Goal: Use online tool/utility: Utilize a website feature to perform a specific function

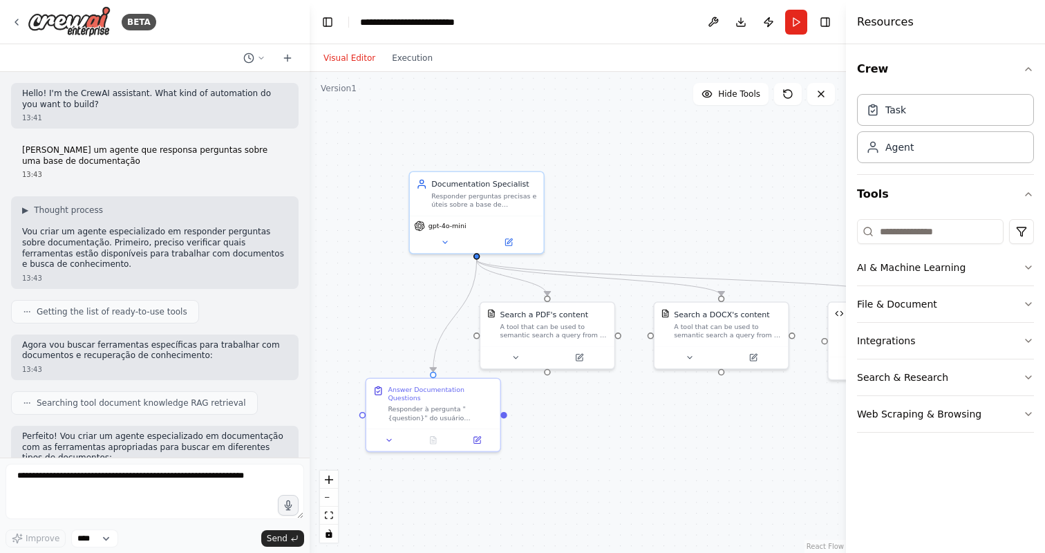
scroll to position [784, 0]
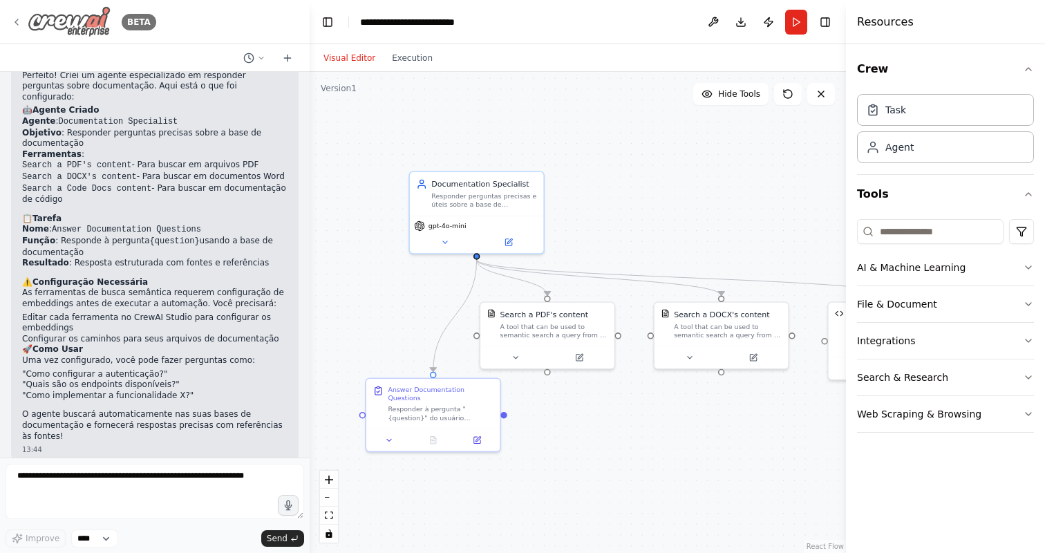
click at [17, 26] on icon at bounding box center [16, 22] width 11 height 11
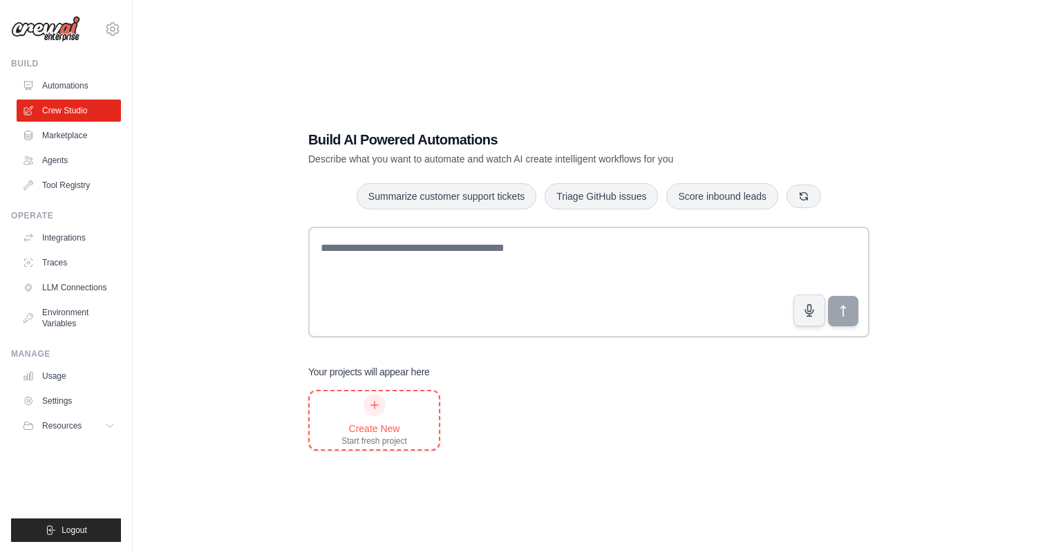
click at [386, 429] on div "Create New" at bounding box center [374, 429] width 66 height 14
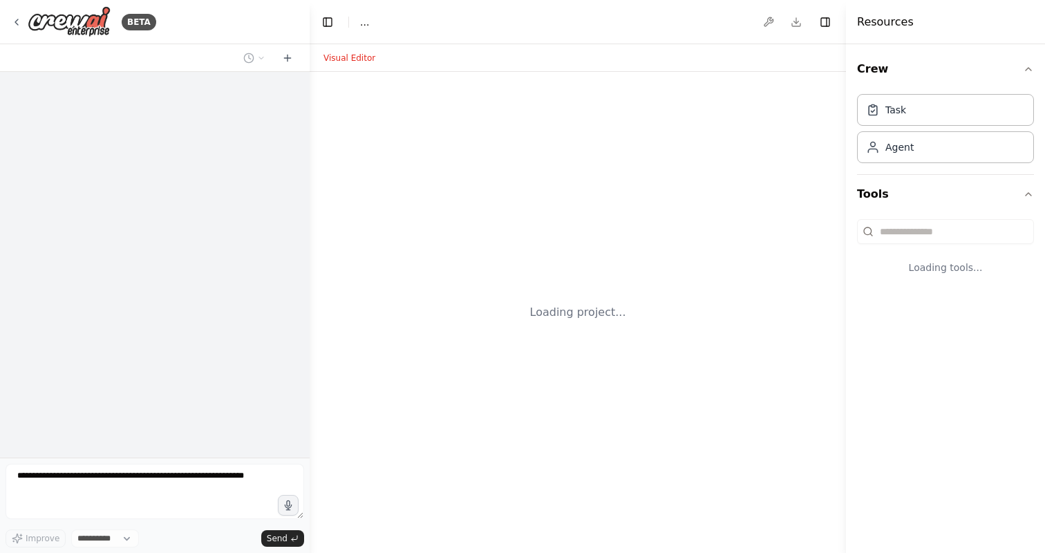
select select "****"
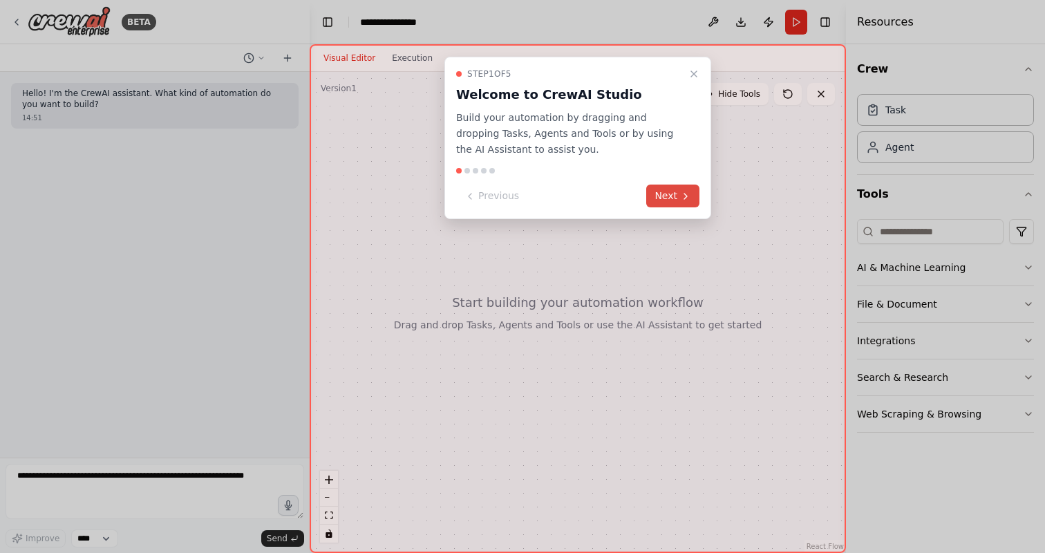
click at [674, 194] on button "Next" at bounding box center [672, 196] width 53 height 23
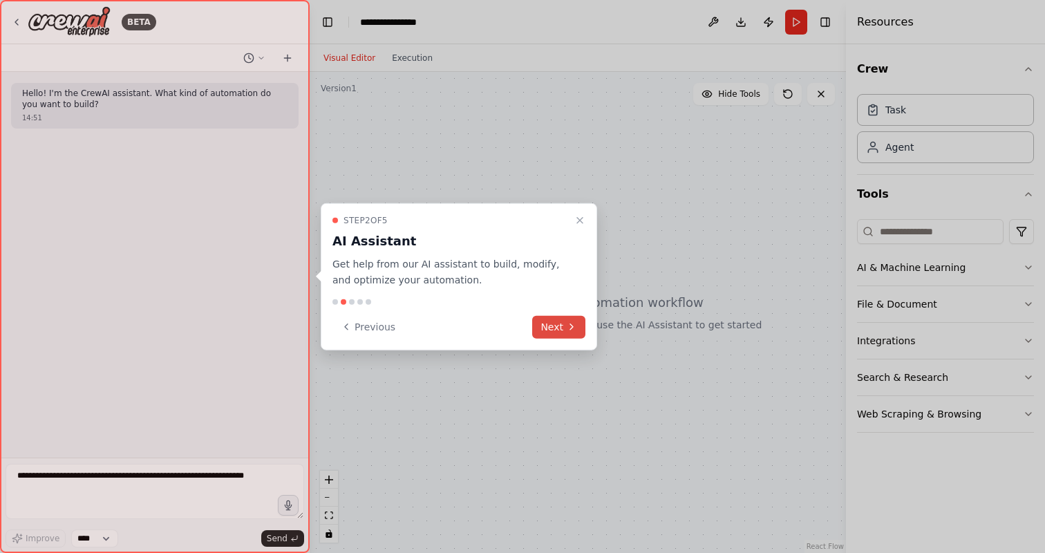
click at [563, 322] on button "Next" at bounding box center [558, 326] width 53 height 23
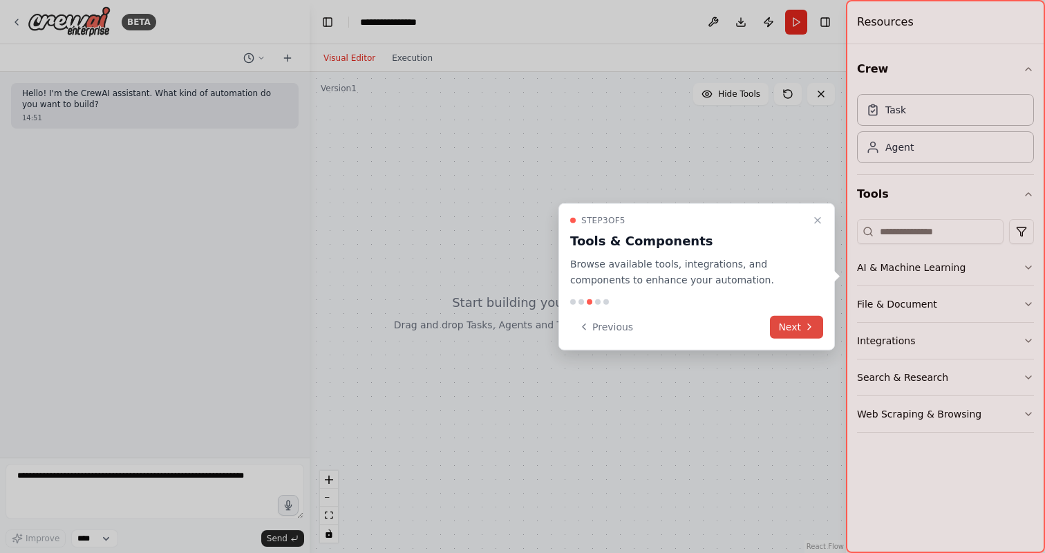
click at [793, 323] on button "Next" at bounding box center [796, 326] width 53 height 23
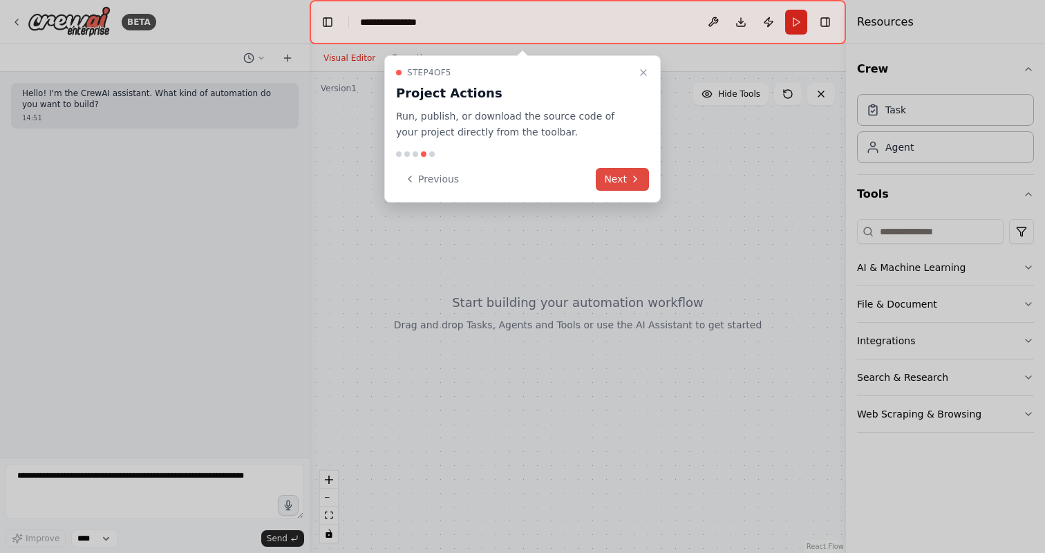
click at [631, 182] on icon at bounding box center [635, 178] width 11 height 11
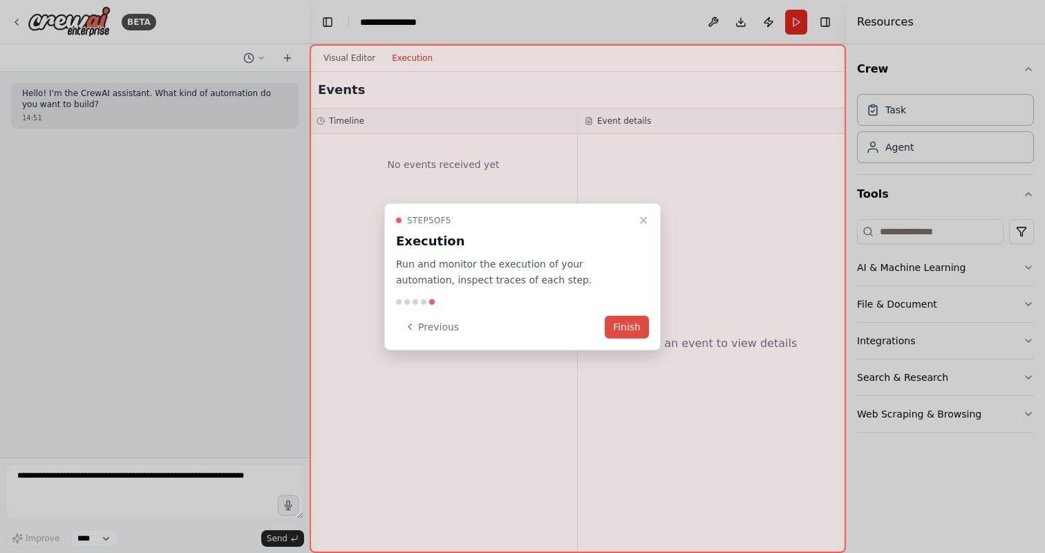
click at [634, 321] on button "Finish" at bounding box center [627, 326] width 44 height 23
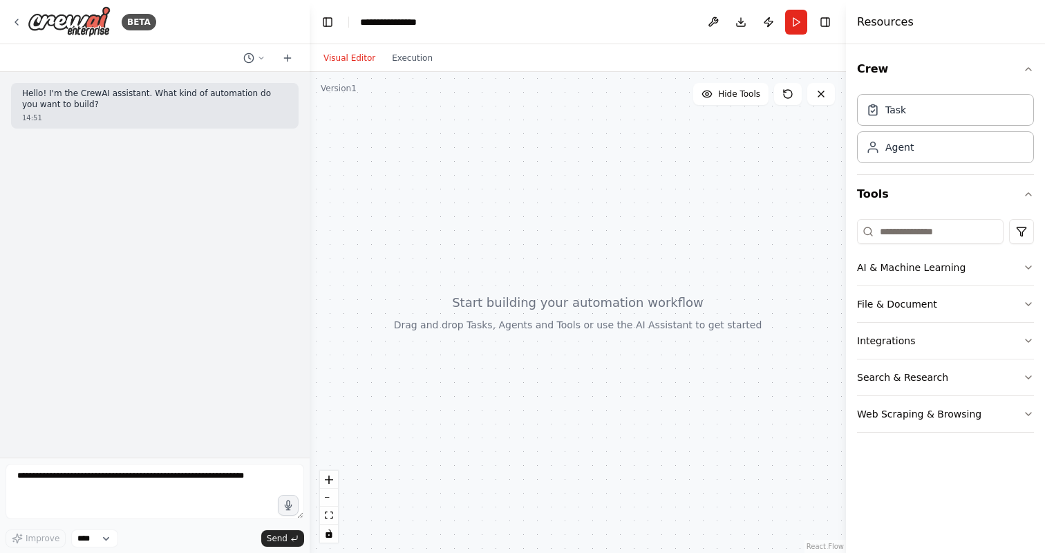
click at [556, 304] on div at bounding box center [578, 312] width 536 height 481
click at [923, 261] on button "AI & Machine Learning" at bounding box center [945, 267] width 177 height 36
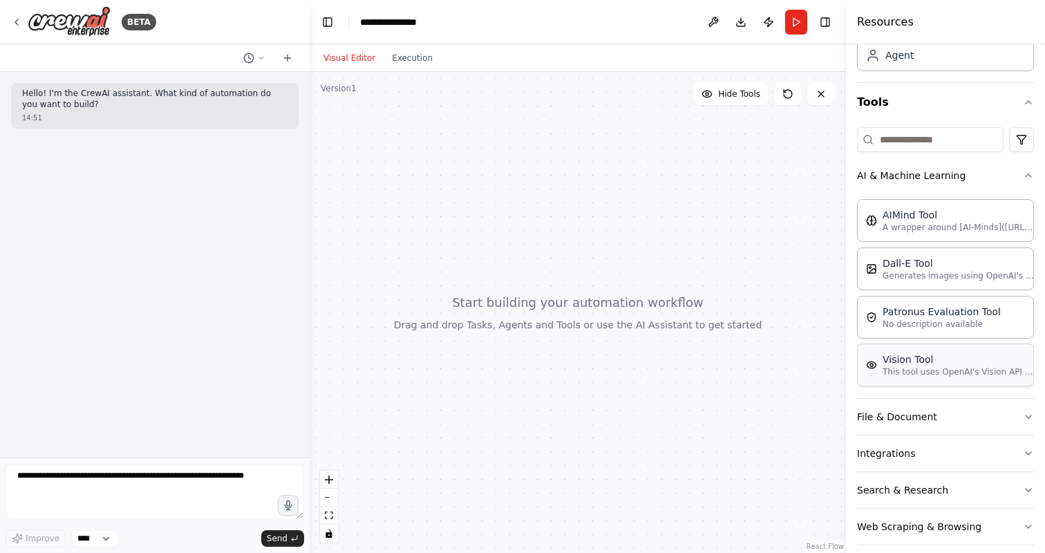
scroll to position [93, 0]
click at [920, 413] on button "File & Document" at bounding box center [945, 416] width 177 height 36
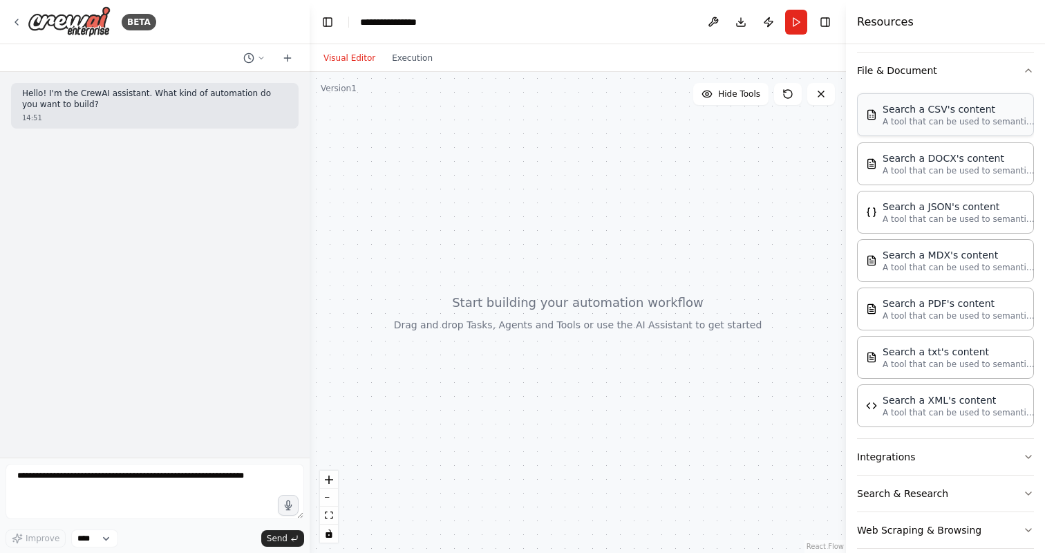
scroll to position [456, 0]
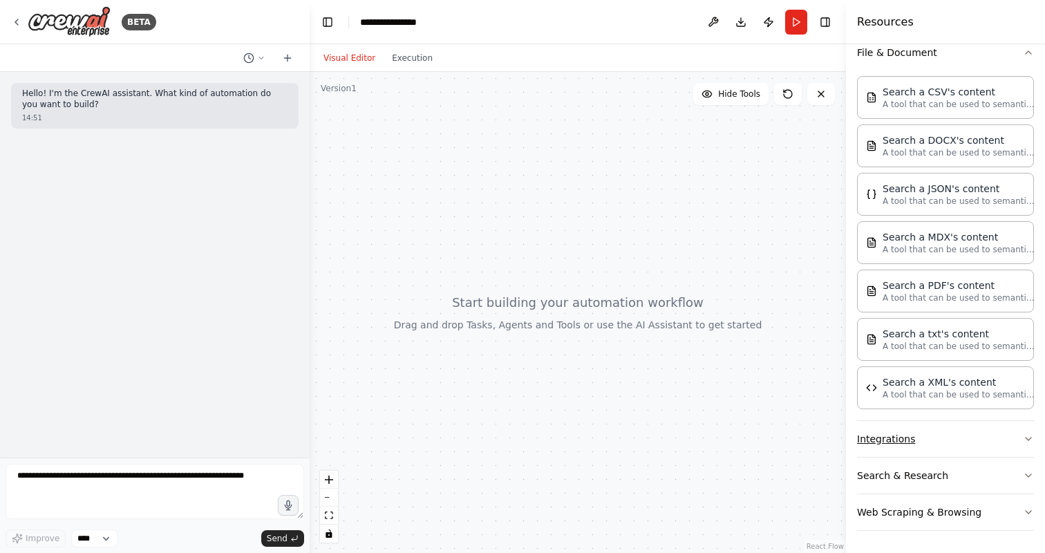
click at [885, 435] on button "Integrations" at bounding box center [945, 439] width 177 height 36
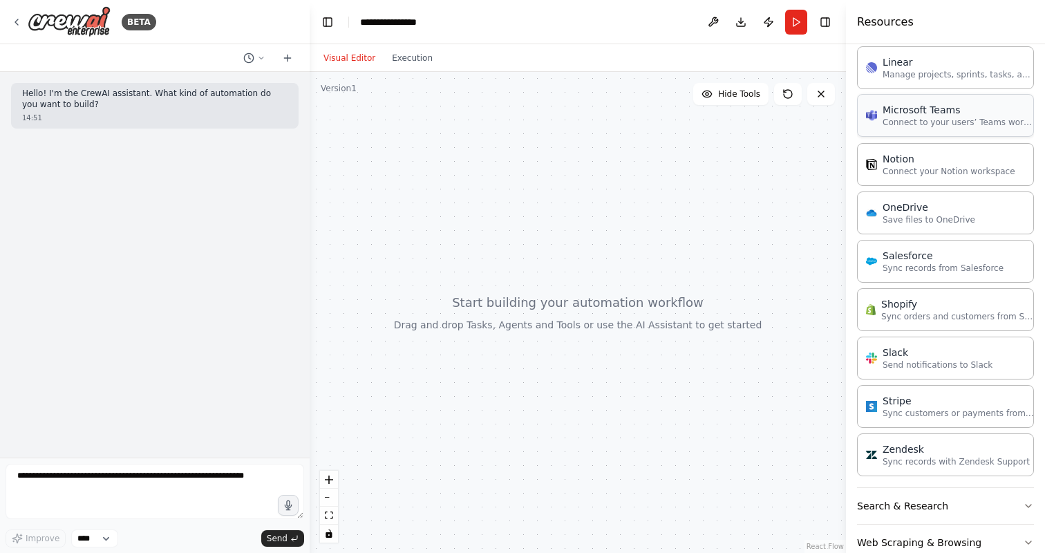
scroll to position [1435, 0]
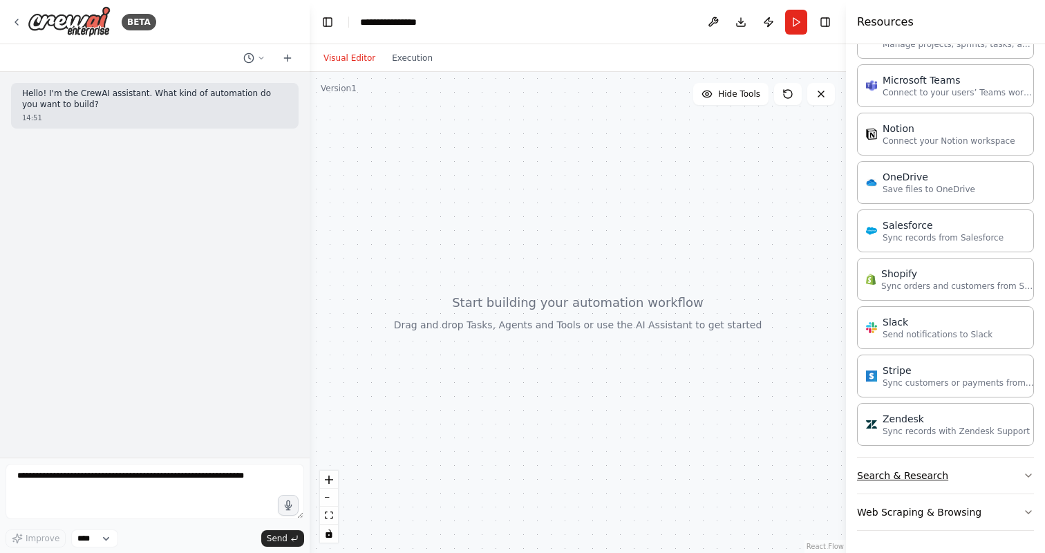
click at [873, 471] on button "Search & Research" at bounding box center [945, 475] width 177 height 36
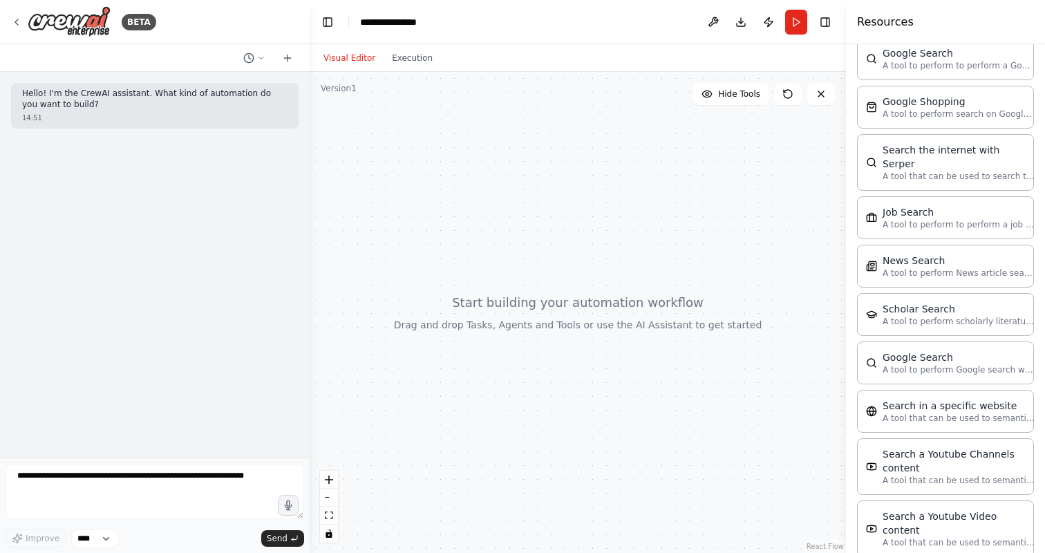
scroll to position [2137, 0]
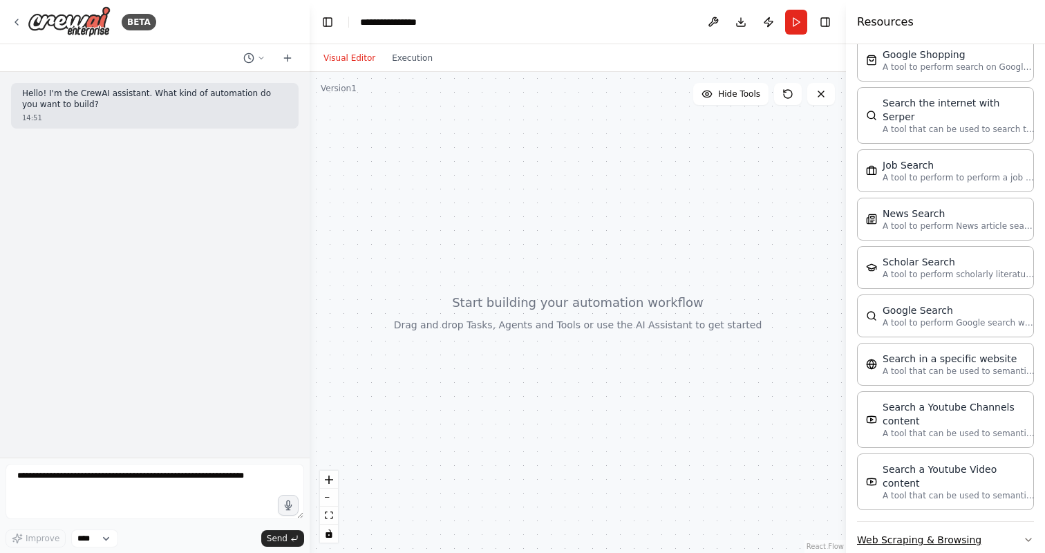
click at [892, 522] on button "Web Scraping & Browsing" at bounding box center [945, 540] width 177 height 36
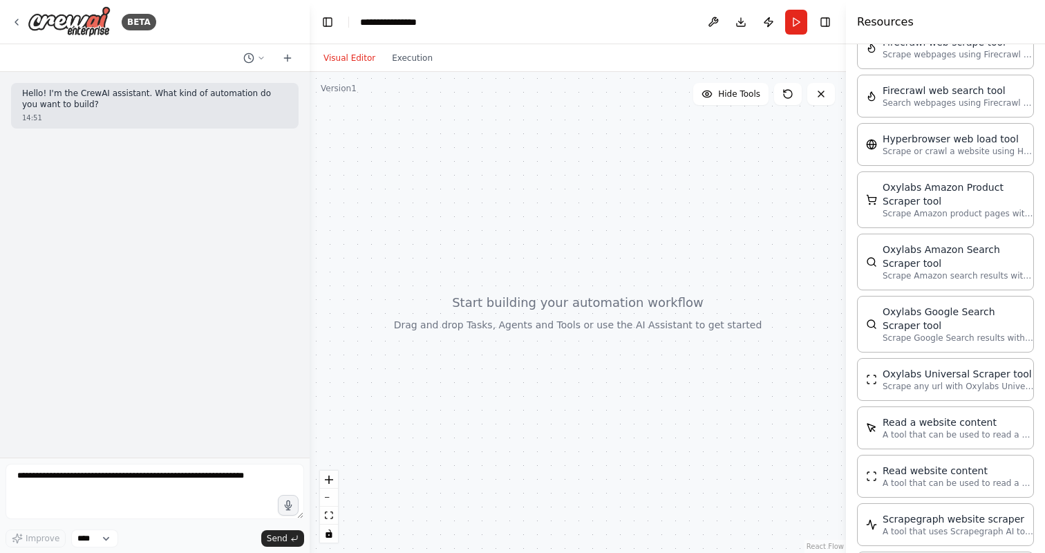
scroll to position [2867, 0]
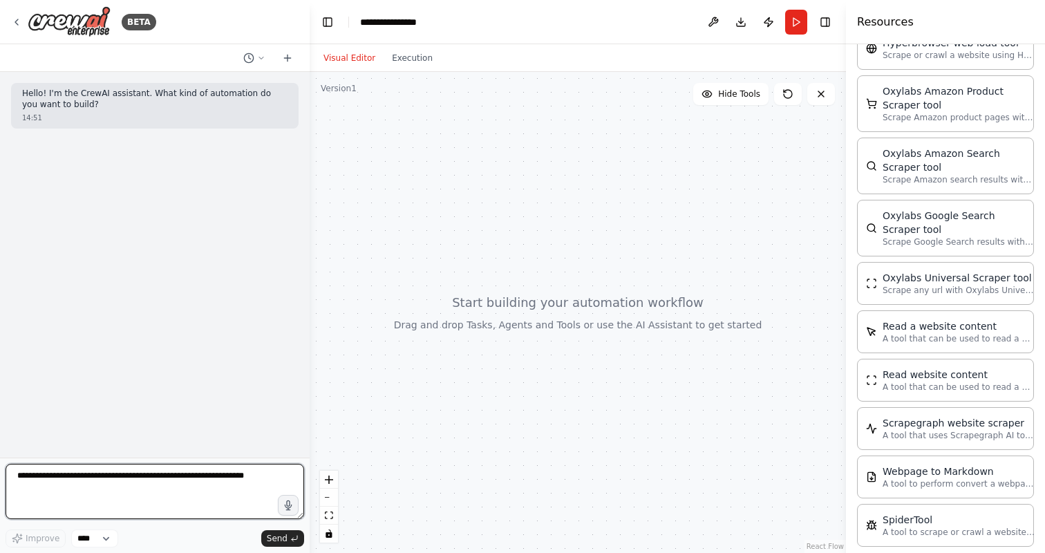
click at [139, 482] on textarea at bounding box center [155, 491] width 299 height 55
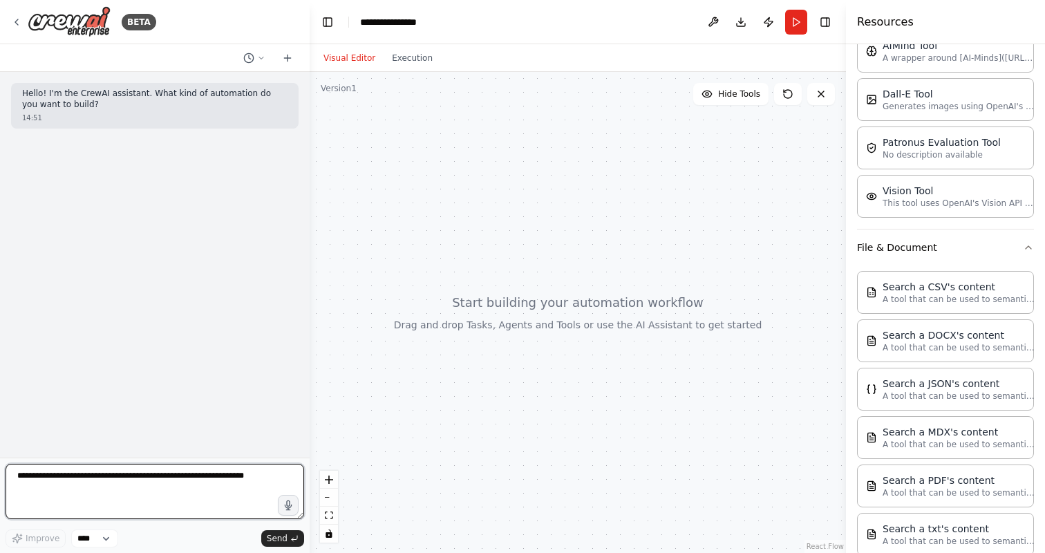
scroll to position [0, 0]
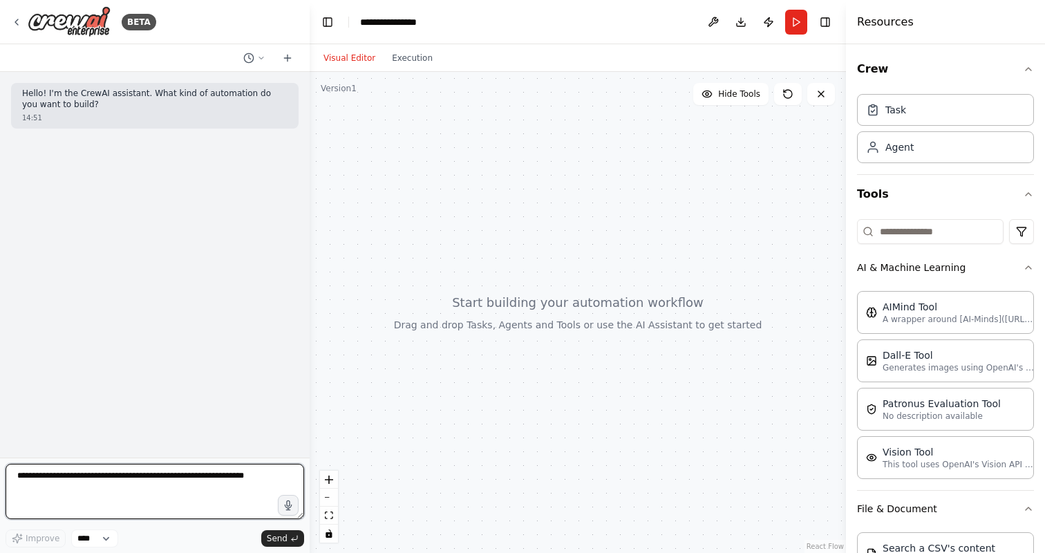
click at [147, 500] on textarea at bounding box center [155, 491] width 299 height 55
type textarea "**********"
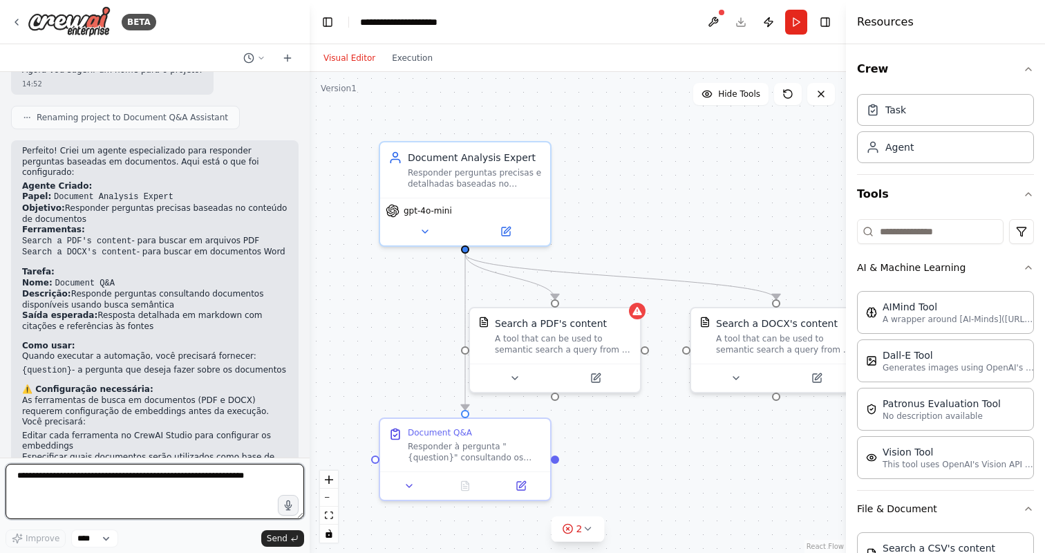
scroll to position [1095, 0]
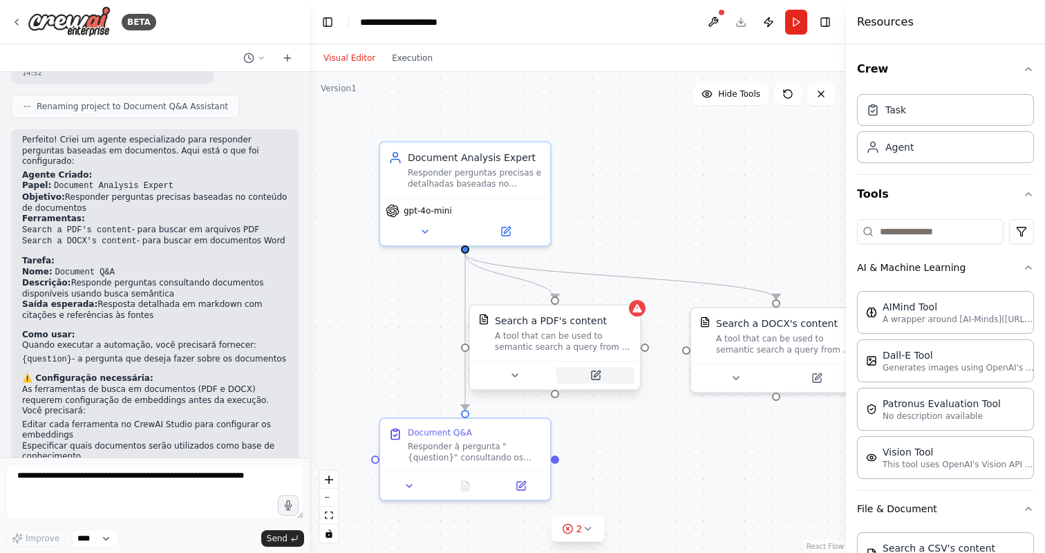
click at [598, 376] on icon at bounding box center [596, 375] width 8 height 8
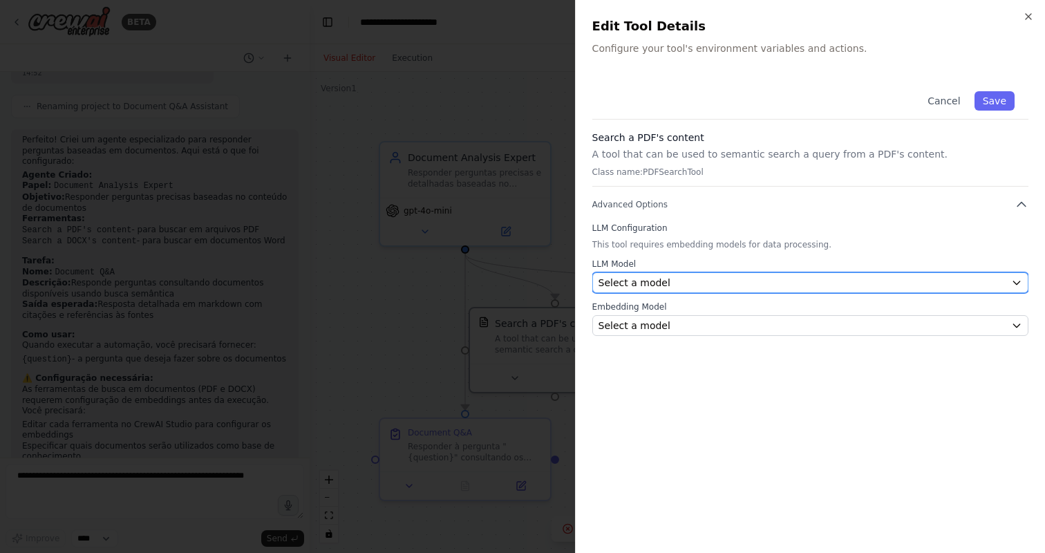
click at [726, 281] on div "Select a model" at bounding box center [801, 283] width 407 height 14
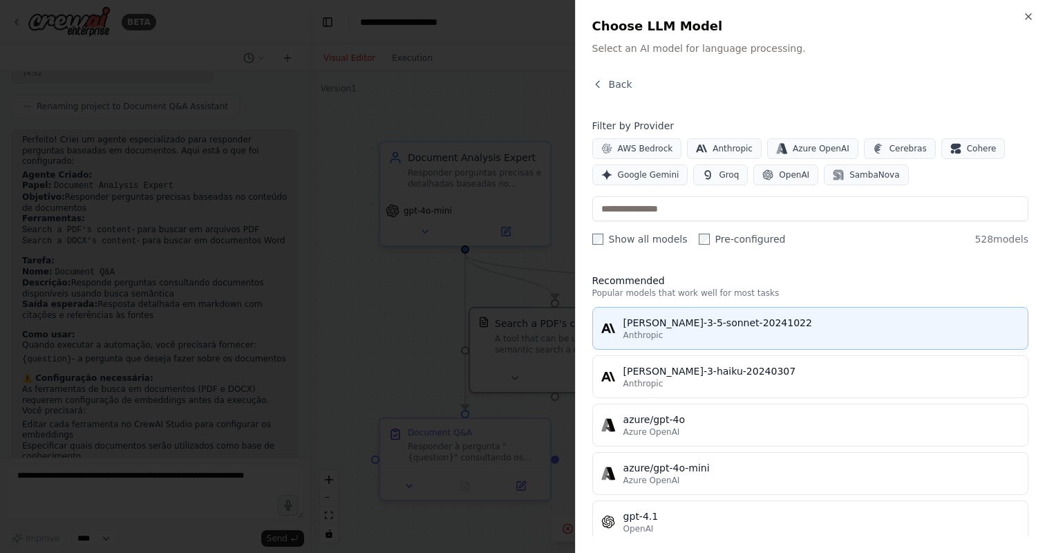
click at [710, 339] on div "Anthropic" at bounding box center [821, 335] width 396 height 11
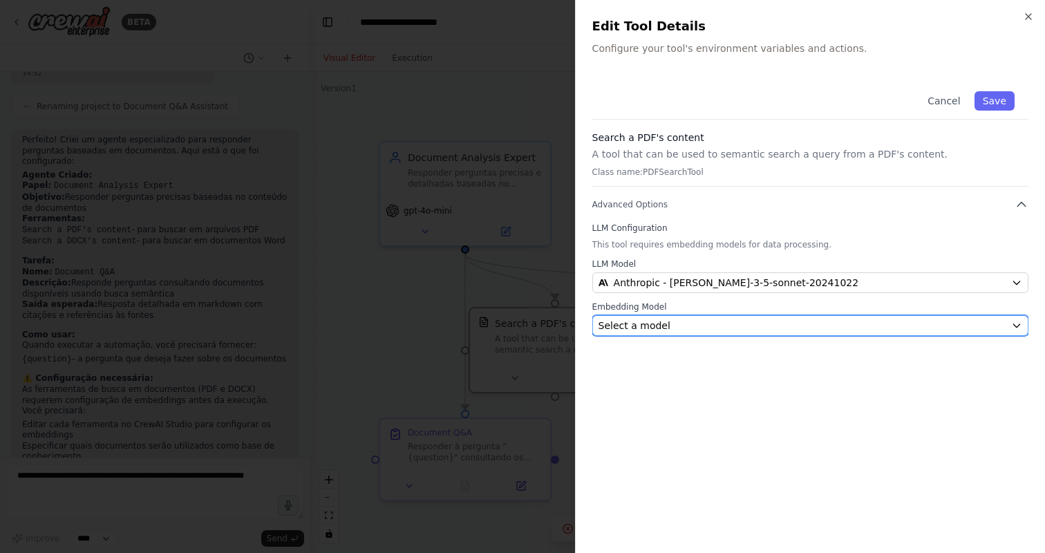
click at [657, 324] on span "Select a model" at bounding box center [634, 326] width 72 height 14
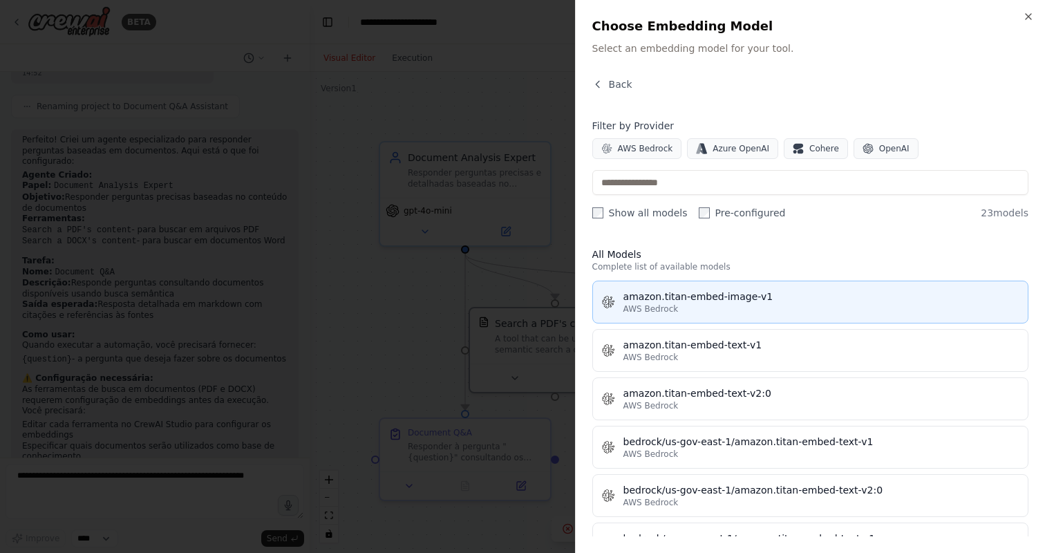
click at [683, 296] on div "amazon.titan-embed-image-v1" at bounding box center [821, 297] width 396 height 14
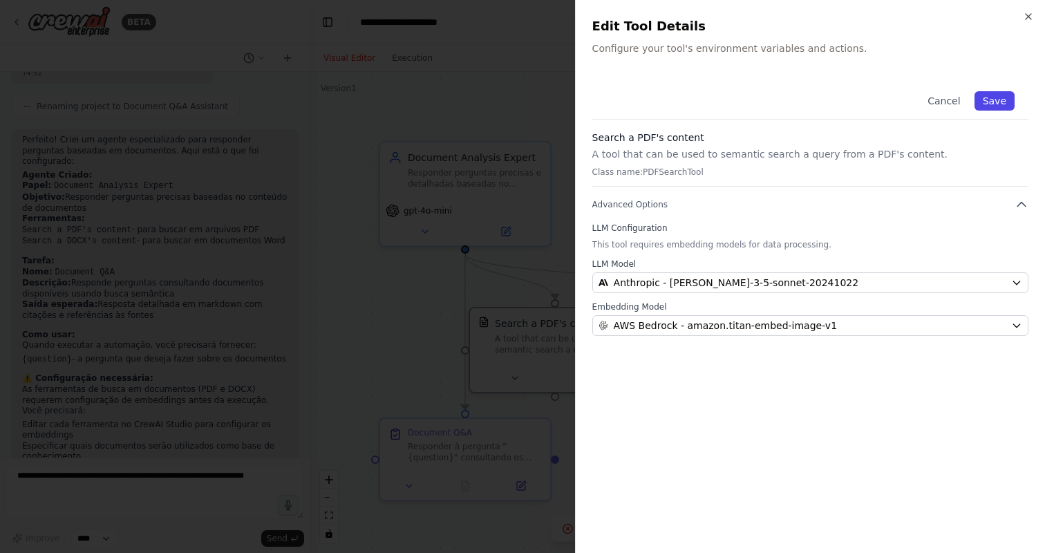
click at [999, 104] on button "Save" at bounding box center [994, 100] width 40 height 19
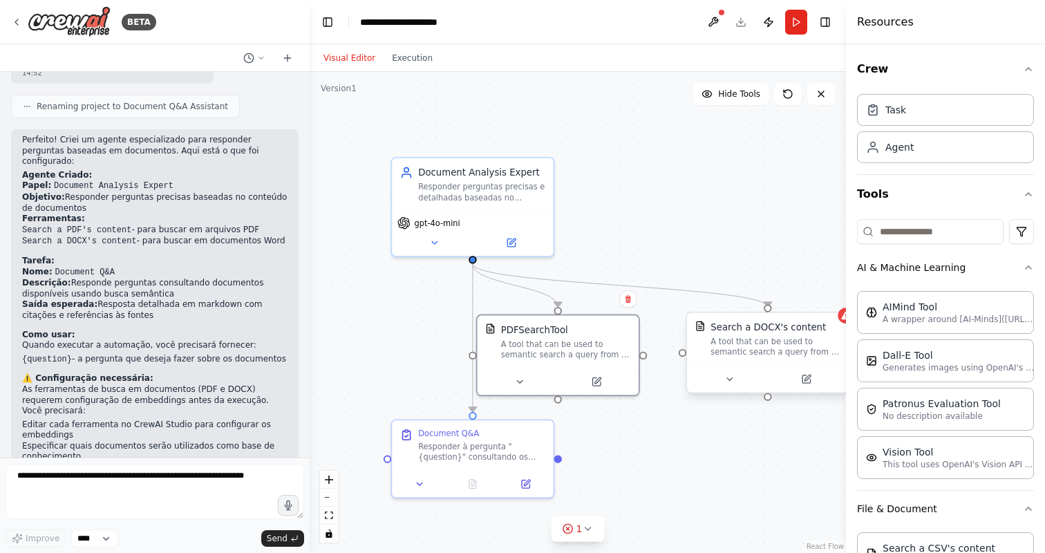
click at [806, 357] on div "Search a DOCX's content A tool that can be used to semantic search a query from…" at bounding box center [767, 339] width 161 height 53
click at [809, 380] on icon at bounding box center [806, 379] width 8 height 8
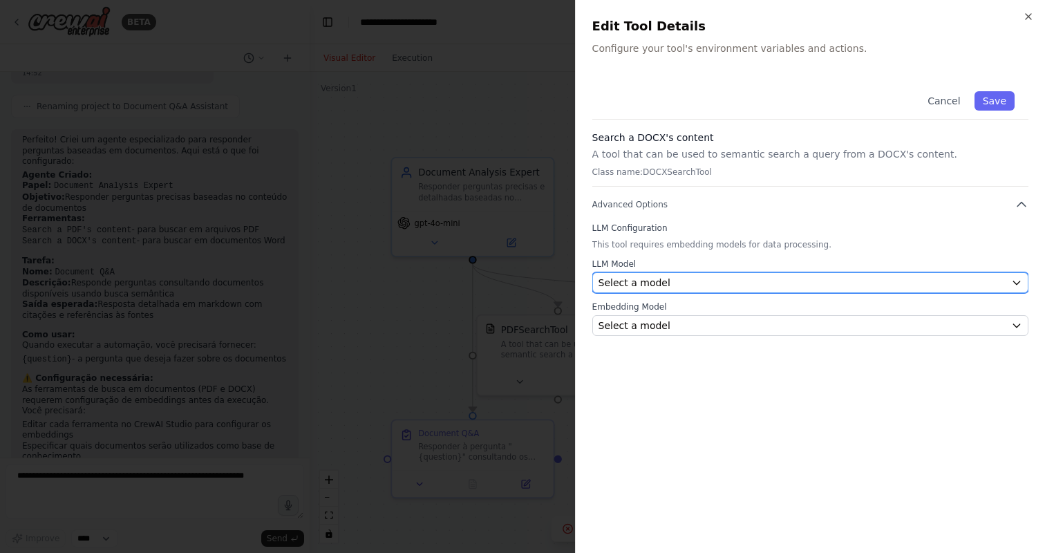
click at [733, 283] on div "Select a model" at bounding box center [801, 283] width 407 height 14
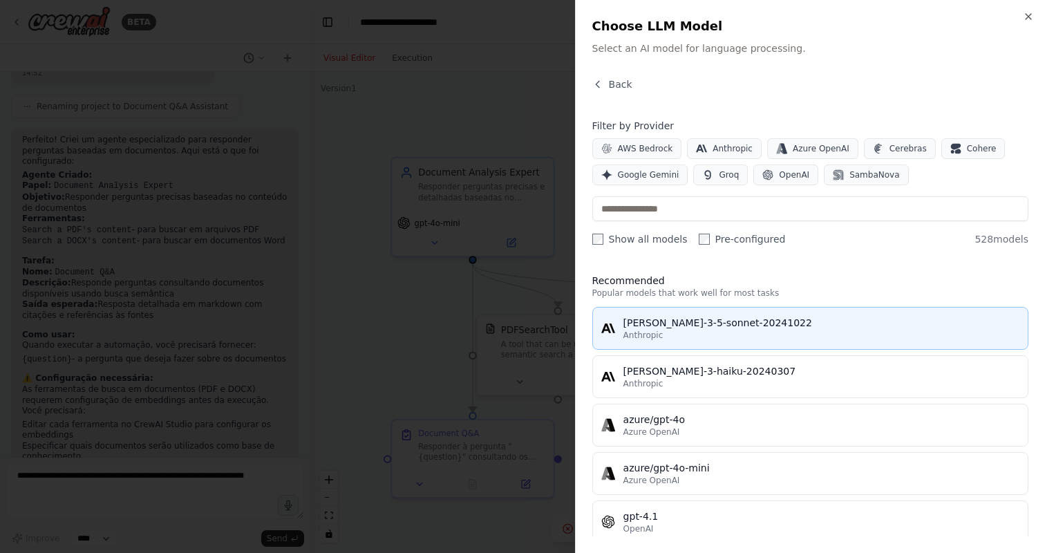
click at [680, 317] on div "claude-3-5-sonnet-20241022" at bounding box center [821, 323] width 396 height 14
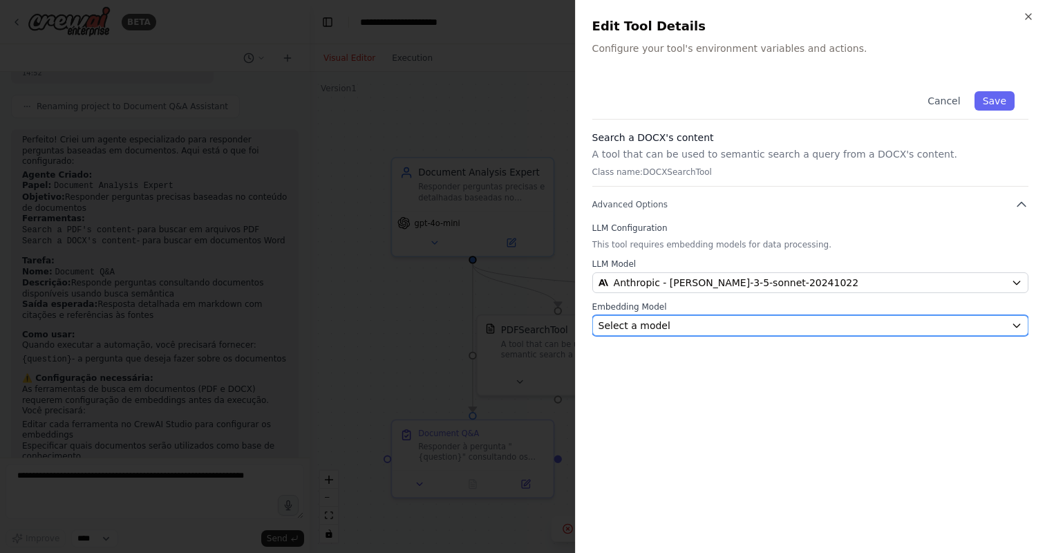
click at [701, 328] on div "Select a model" at bounding box center [801, 326] width 407 height 14
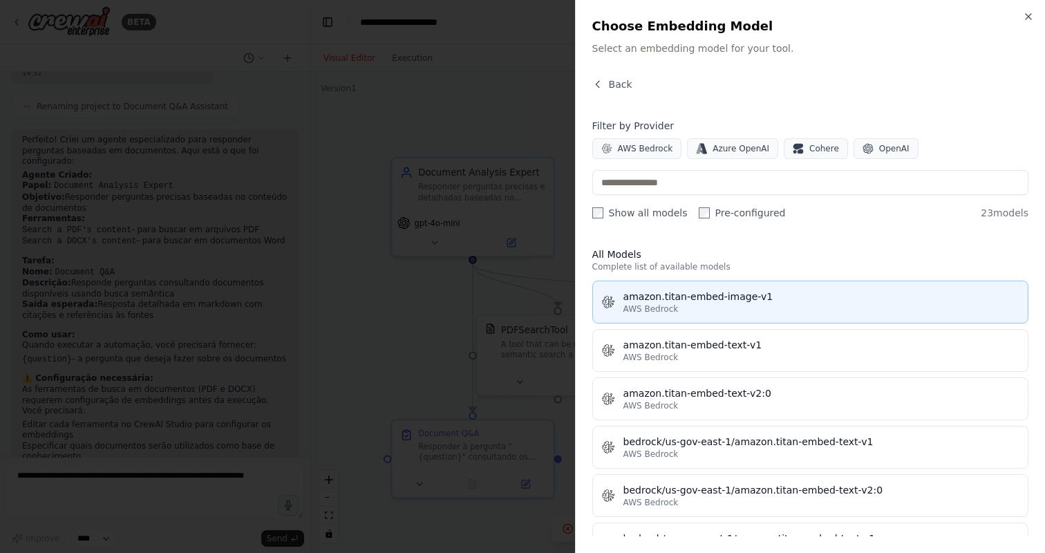
click at [689, 305] on div "AWS Bedrock" at bounding box center [821, 308] width 396 height 11
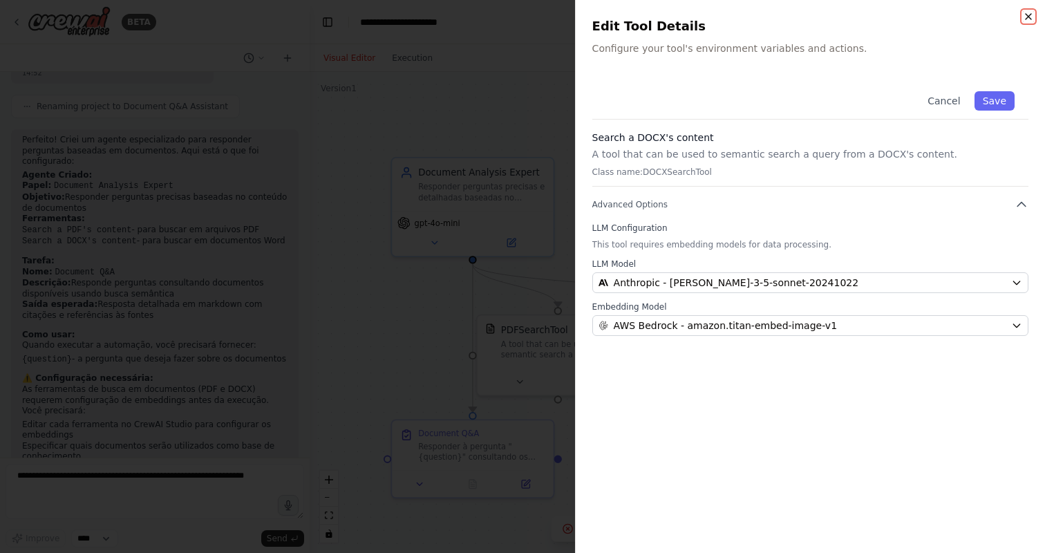
click at [1032, 17] on icon "button" at bounding box center [1028, 16] width 11 height 11
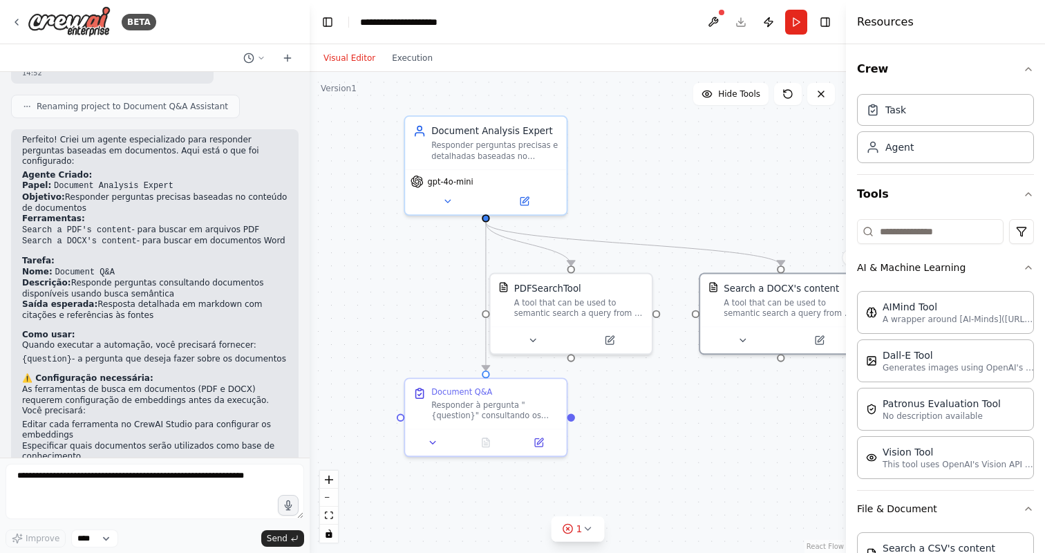
drag, startPoint x: 753, startPoint y: 429, endPoint x: 766, endPoint y: 388, distance: 43.1
click at [766, 388] on div ".deletable-edge-delete-btn { width: 20px; height: 20px; border: 0px solid #ffff…" at bounding box center [578, 312] width 536 height 481
click at [714, 422] on div ".deletable-edge-delete-btn { width: 20px; height: 20px; border: 0px solid #ffff…" at bounding box center [578, 312] width 536 height 481
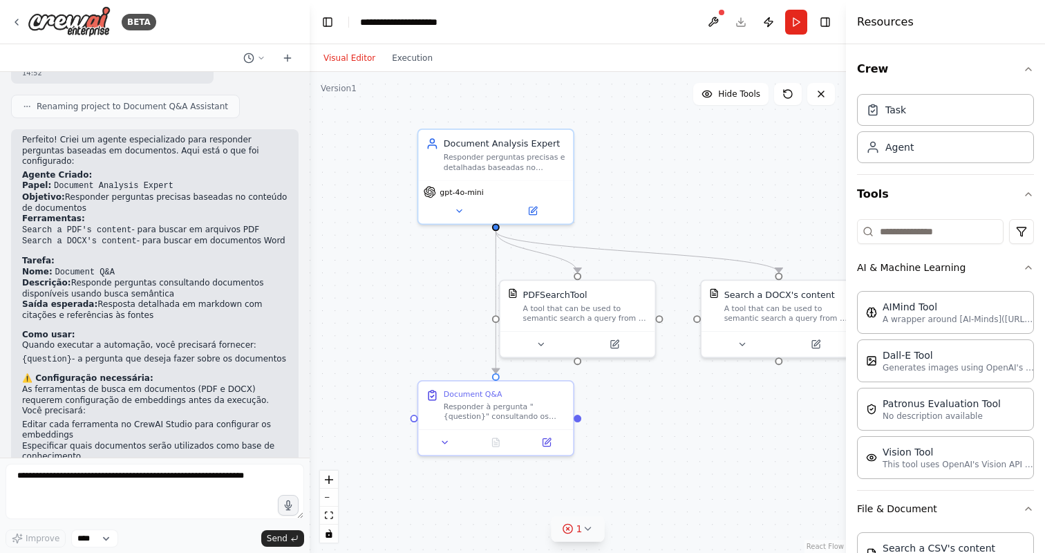
click at [575, 532] on div "1" at bounding box center [573, 529] width 20 height 14
click at [687, 492] on button at bounding box center [688, 483] width 23 height 17
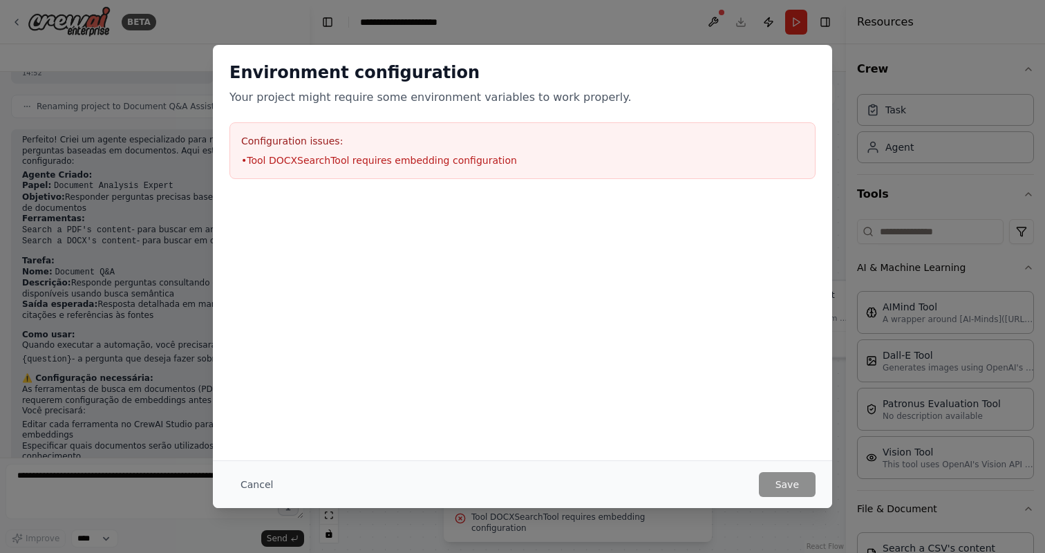
click at [752, 150] on div "Configuration issues: • Tool DOCXSearchTool requires embedding configuration" at bounding box center [522, 150] width 586 height 57
click at [696, 18] on div "Environment configuration Your project might require some environment variables…" at bounding box center [522, 276] width 1045 height 553
click at [264, 482] on button "Cancel" at bounding box center [256, 484] width 55 height 25
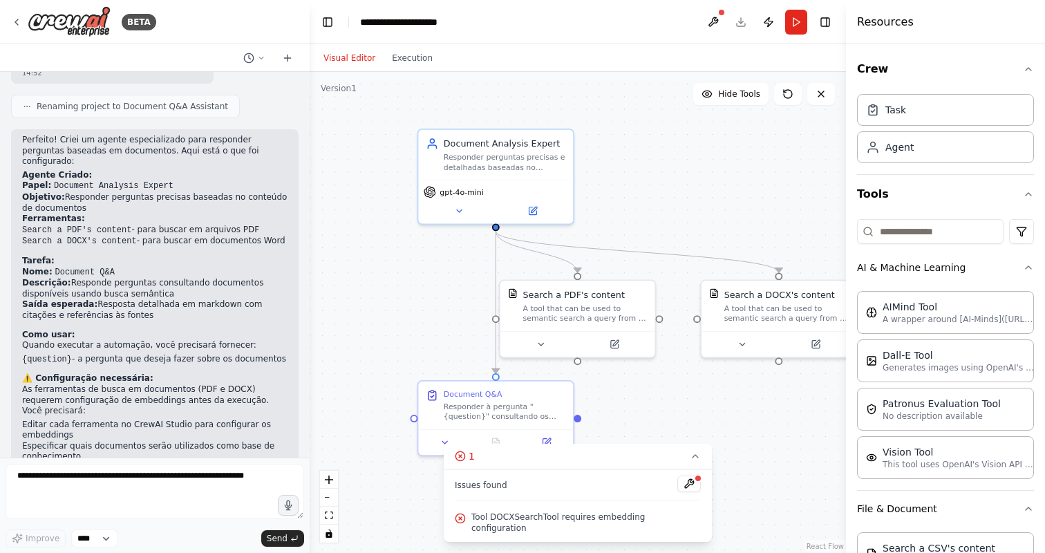
click at [693, 429] on div ".deletable-edge-delete-btn { width: 20px; height: 20px; border: 0px solid #ffff…" at bounding box center [578, 312] width 536 height 481
click at [692, 462] on icon at bounding box center [695, 456] width 11 height 11
click at [718, 12] on div at bounding box center [721, 12] width 8 height 8
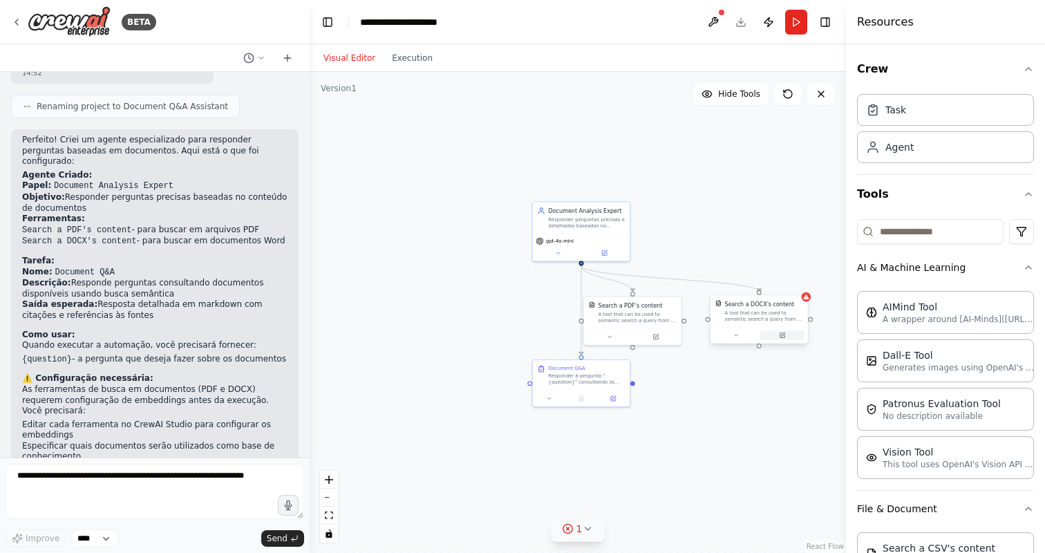
click at [780, 334] on button at bounding box center [782, 335] width 45 height 10
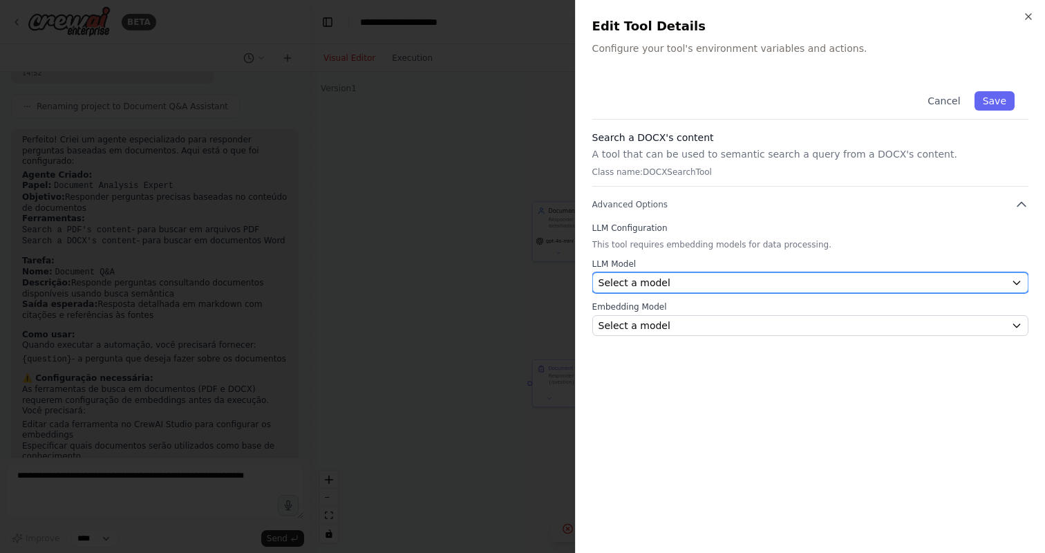
click at [771, 281] on div "Select a model" at bounding box center [801, 283] width 407 height 14
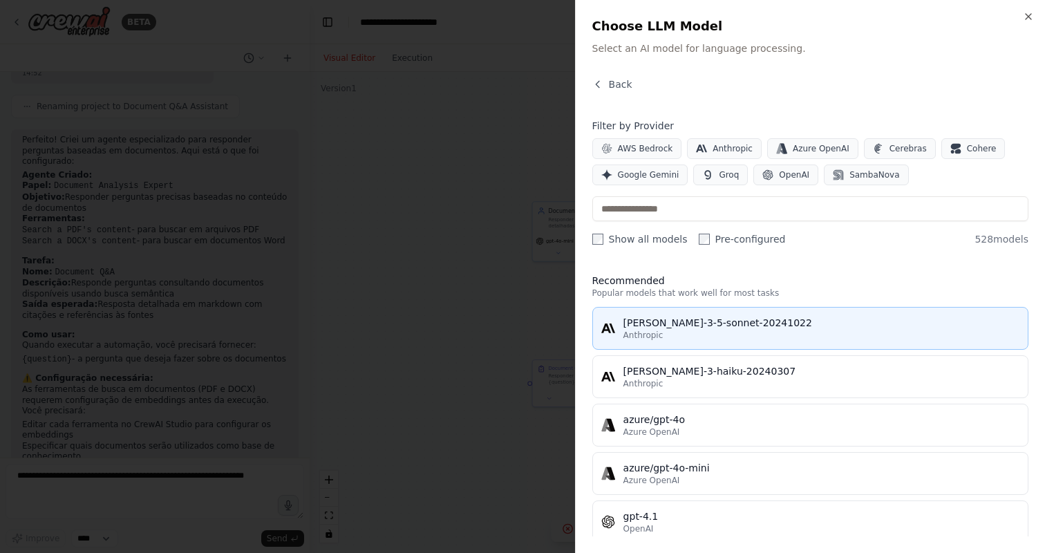
click at [726, 320] on div "claude-3-5-sonnet-20241022" at bounding box center [821, 323] width 396 height 14
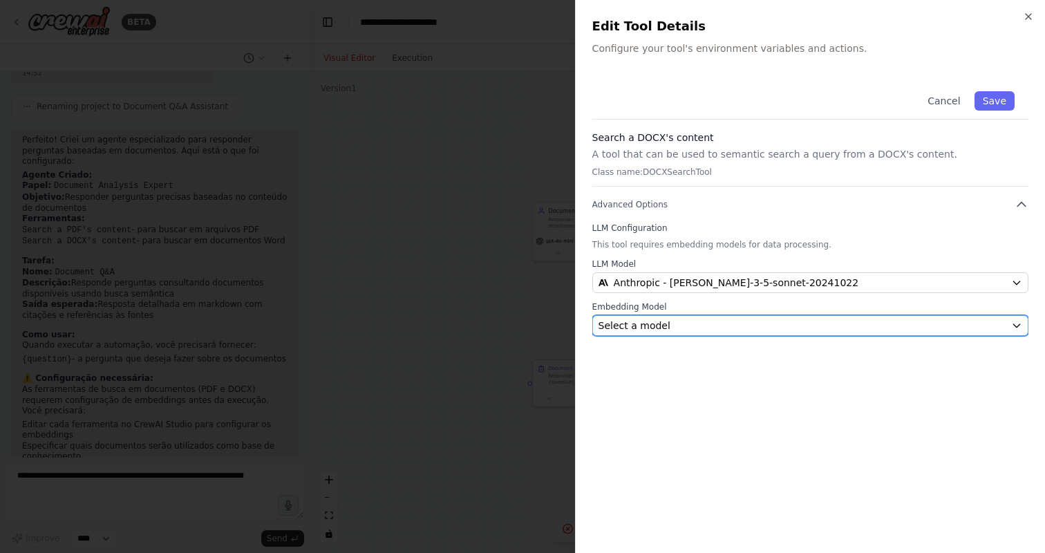
click at [782, 328] on div "Select a model" at bounding box center [801, 326] width 407 height 14
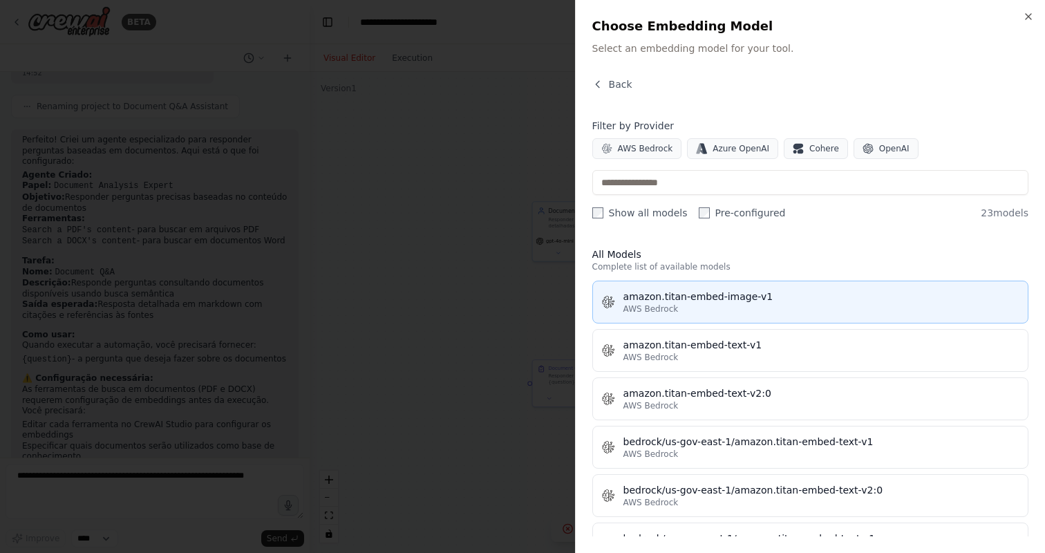
click at [760, 299] on div "amazon.titan-embed-image-v1" at bounding box center [821, 297] width 396 height 14
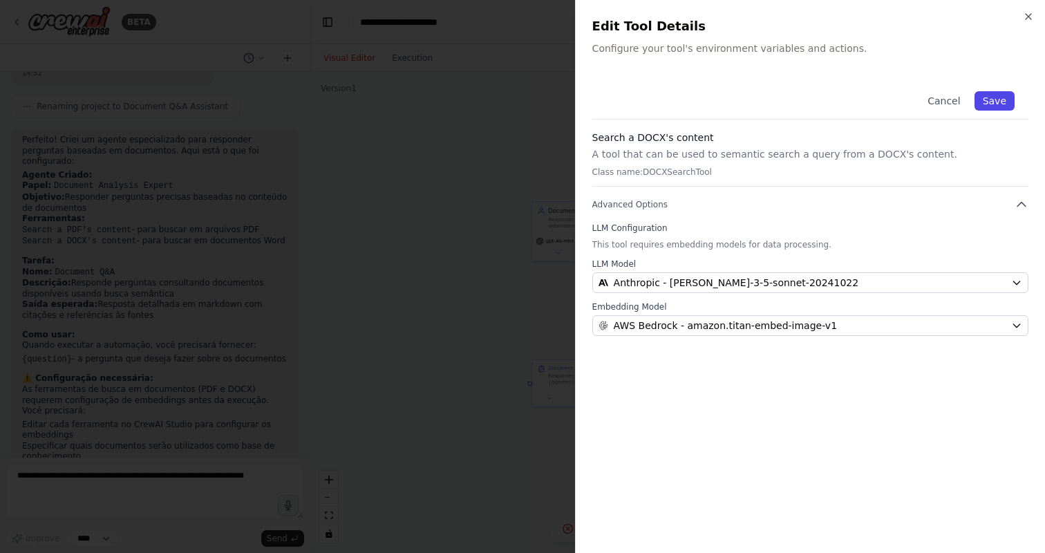
click at [1008, 101] on button "Save" at bounding box center [994, 100] width 40 height 19
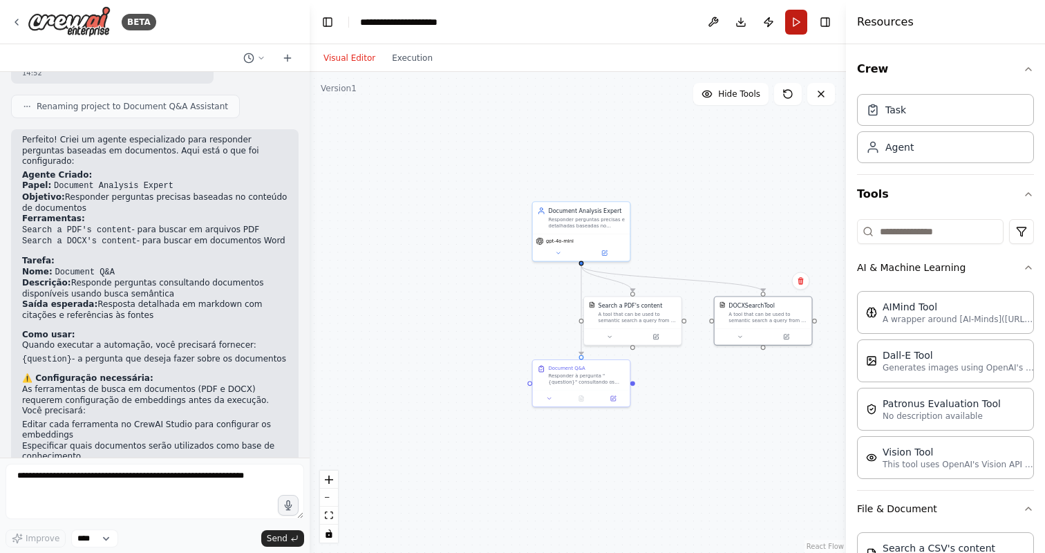
click at [790, 26] on button "Run" at bounding box center [796, 22] width 22 height 25
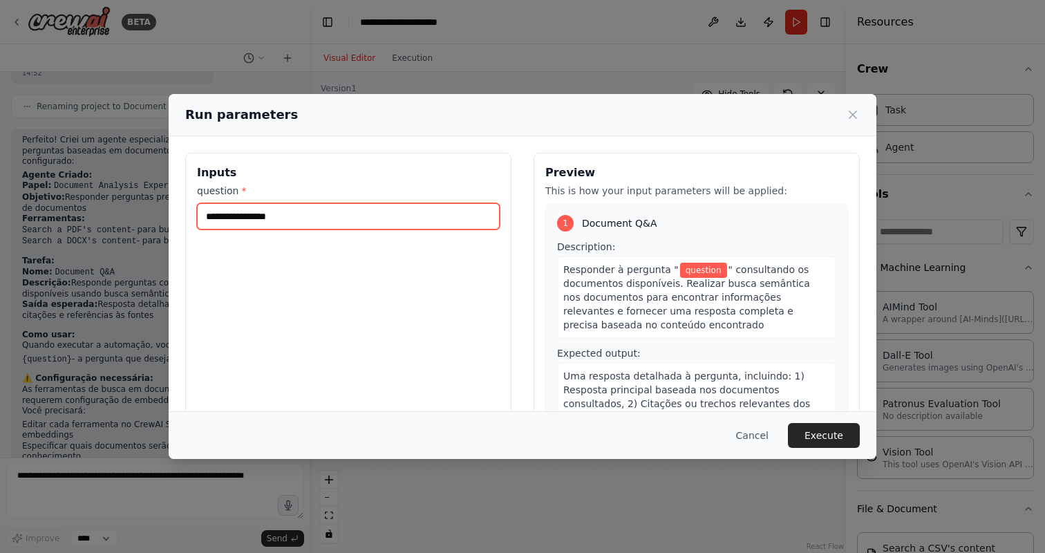
click at [382, 223] on input "question *" at bounding box center [348, 216] width 303 height 26
type input "**********"
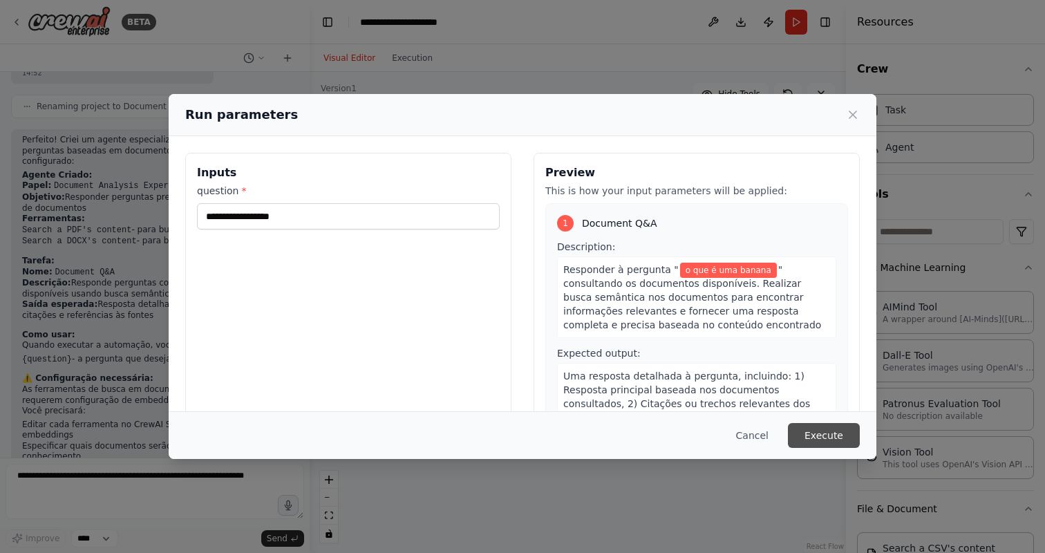
click at [818, 435] on button "Execute" at bounding box center [824, 435] width 72 height 25
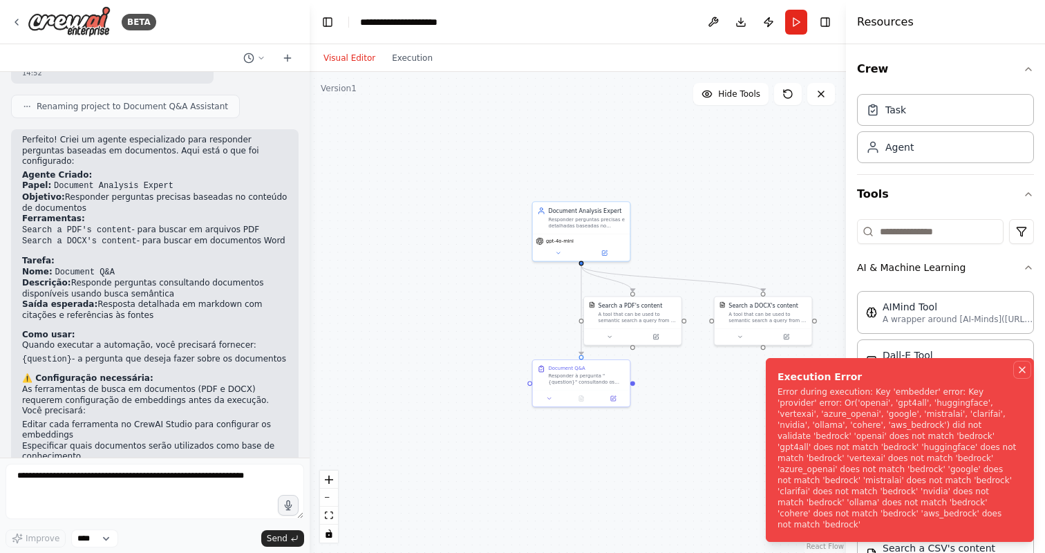
click at [1024, 378] on button "Notifications (F8)" at bounding box center [1022, 369] width 17 height 17
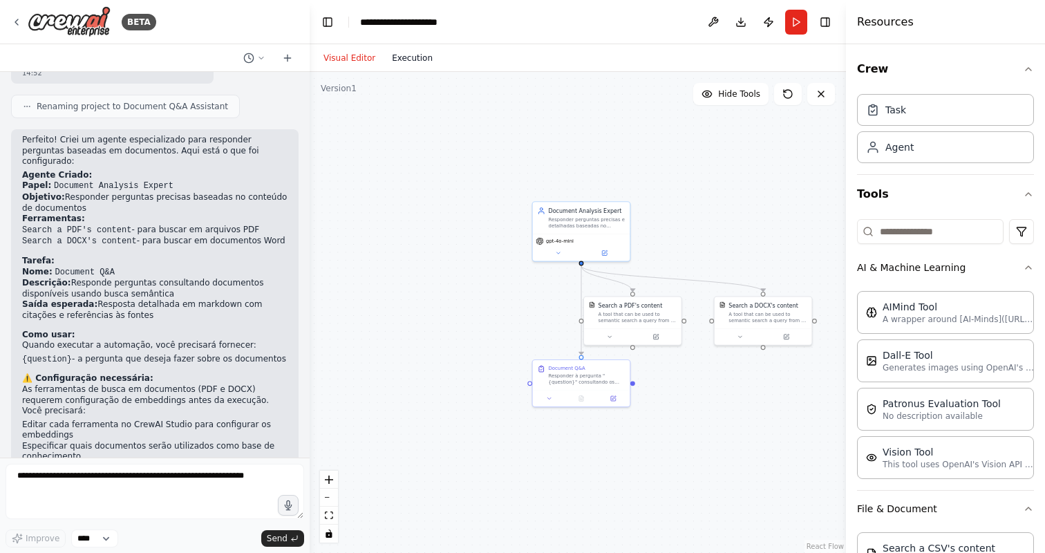
click at [423, 53] on button "Execution" at bounding box center [412, 58] width 57 height 17
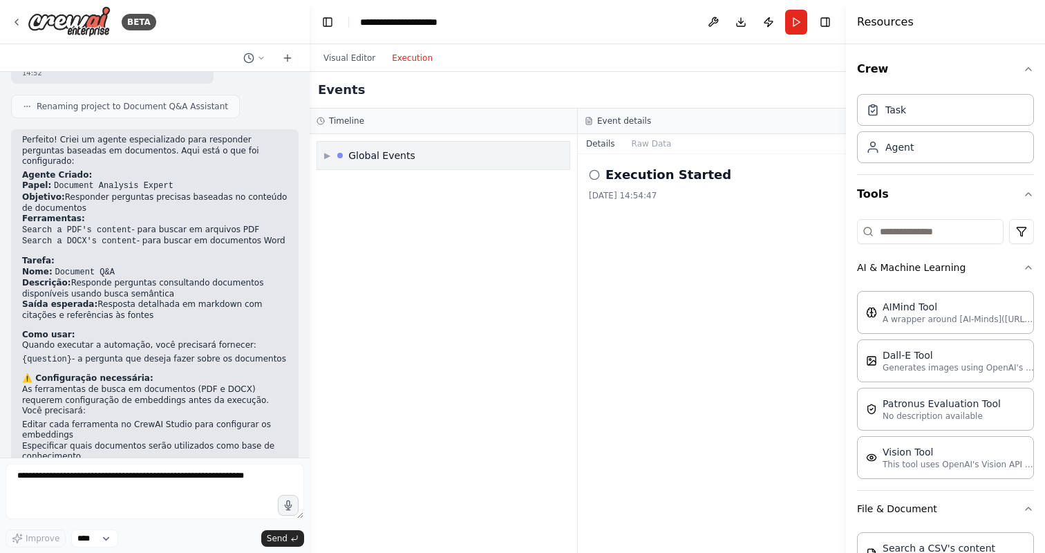
click at [384, 158] on div "Global Events" at bounding box center [381, 156] width 67 height 14
click at [408, 214] on div "Execution Failed" at bounding box center [443, 208] width 241 height 21
click at [408, 182] on span "Execution Started" at bounding box center [377, 185] width 74 height 11
click at [406, 203] on div "Execution Failed" at bounding box center [444, 208] width 232 height 11
click at [639, 191] on div "21/08/2025, 14:54:54" at bounding box center [712, 195] width 246 height 11
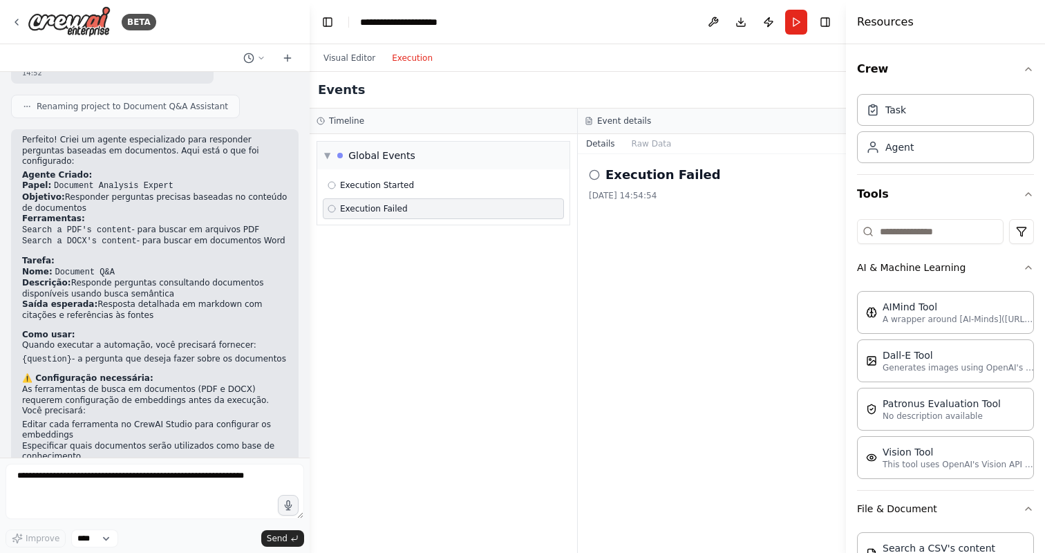
click at [640, 177] on h2 "Execution Failed" at bounding box center [662, 174] width 115 height 19
click at [648, 148] on button "Raw Data" at bounding box center [651, 143] width 57 height 19
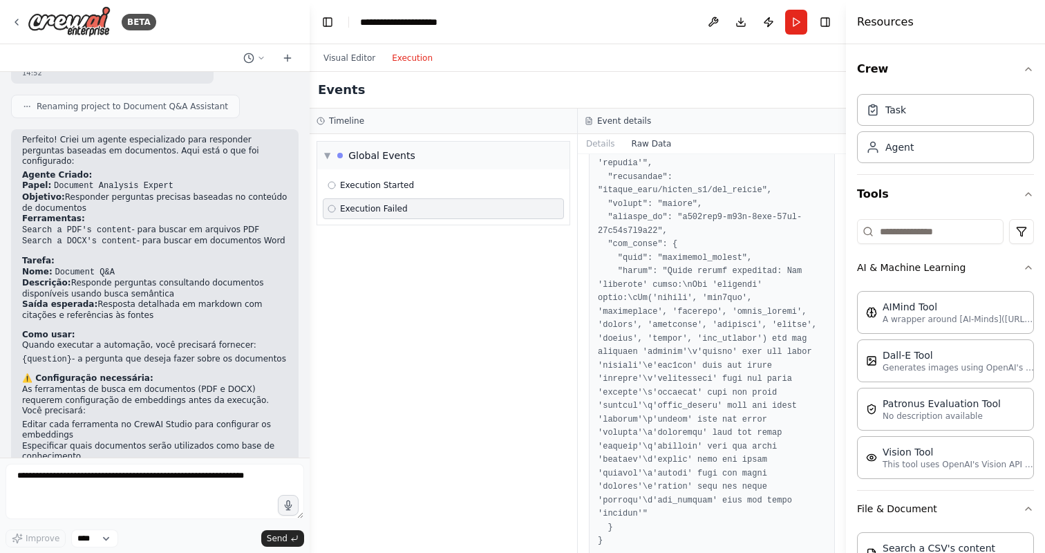
scroll to position [329, 0]
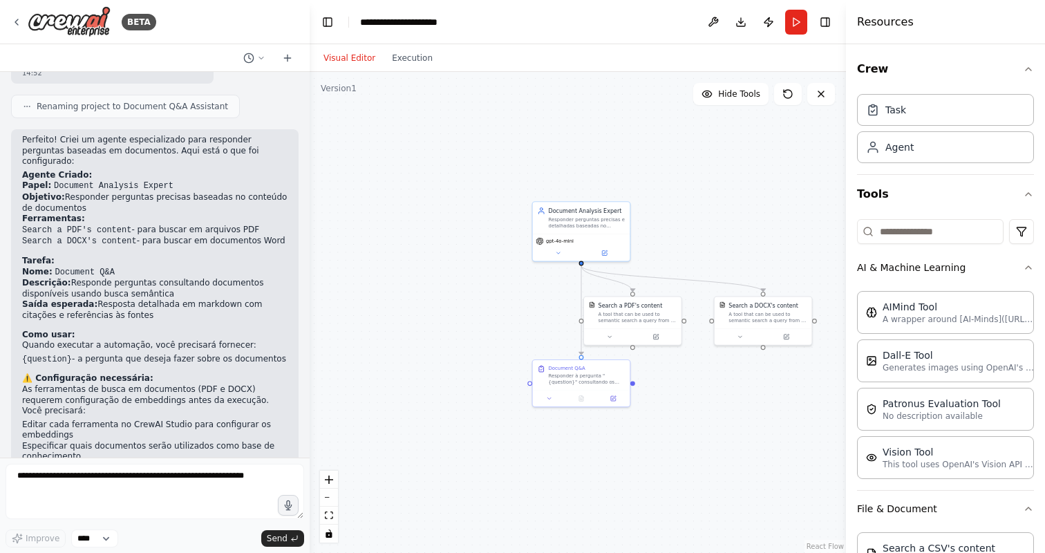
click at [350, 56] on button "Visual Editor" at bounding box center [349, 58] width 68 height 17
click at [744, 19] on button "Download" at bounding box center [741, 22] width 22 height 25
click at [768, 21] on button "Publish" at bounding box center [768, 22] width 22 height 25
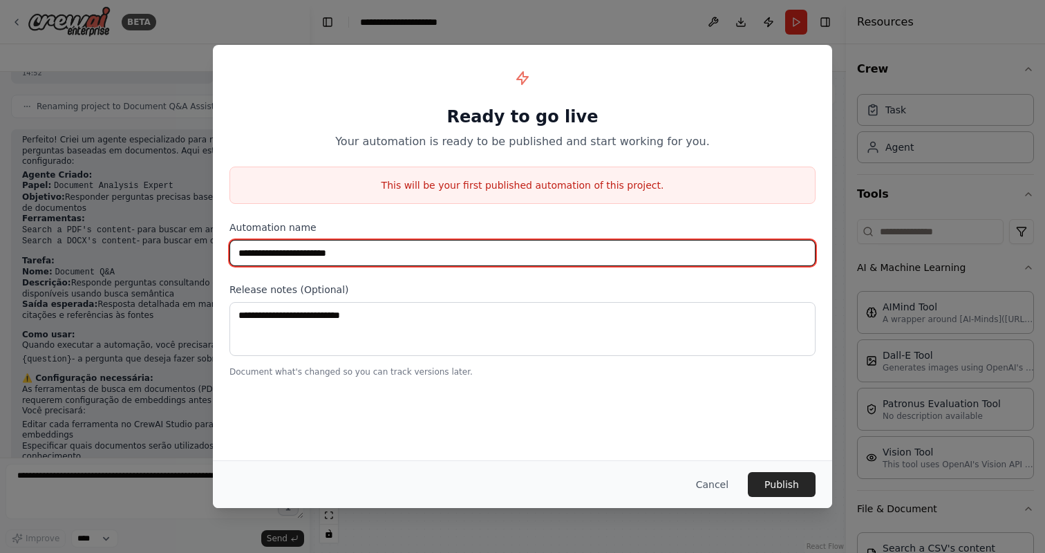
drag, startPoint x: 384, startPoint y: 254, endPoint x: 222, endPoint y: 252, distance: 162.4
click at [222, 252] on div "**********" at bounding box center [522, 219] width 619 height 349
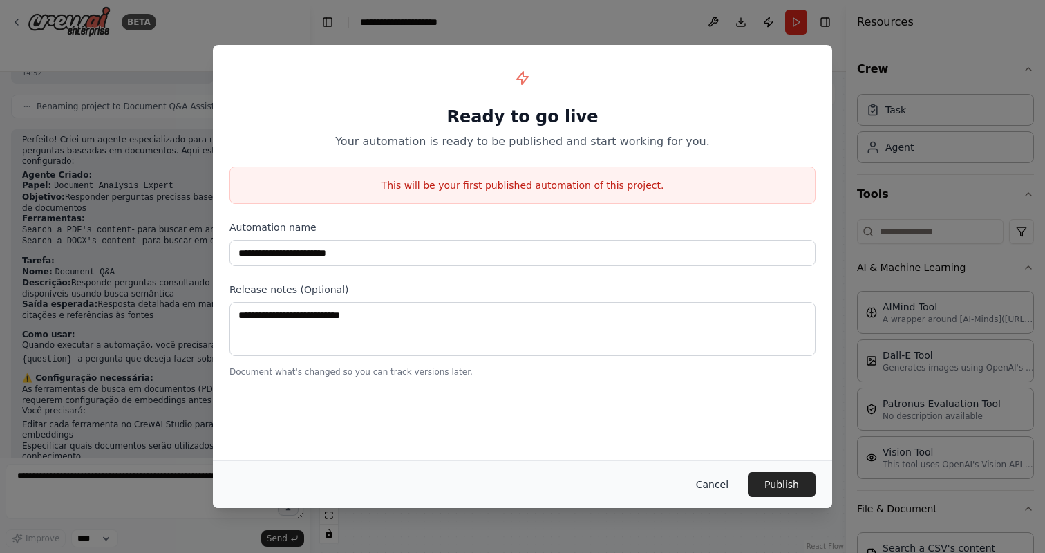
click at [717, 486] on button "Cancel" at bounding box center [712, 484] width 55 height 25
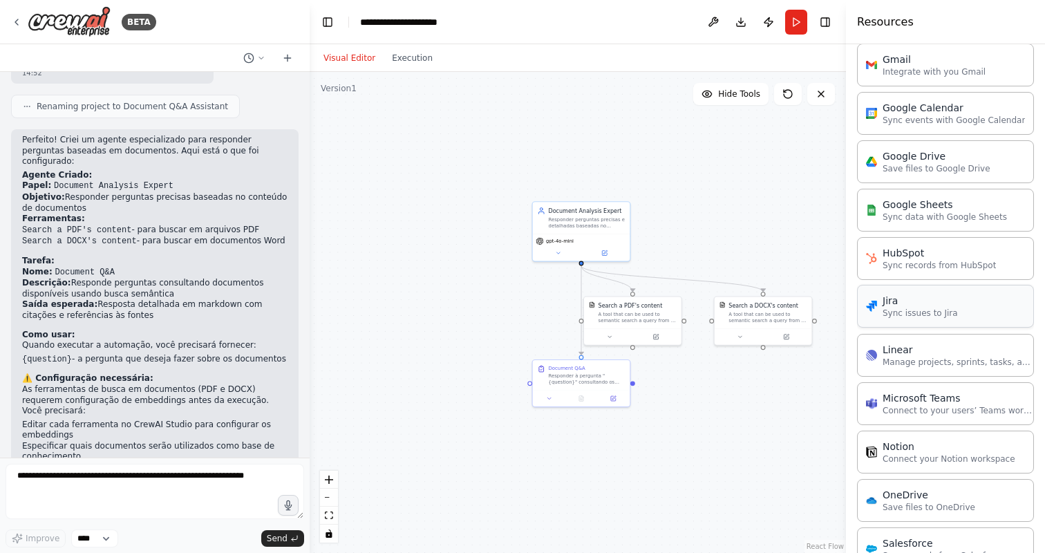
scroll to position [1135, 0]
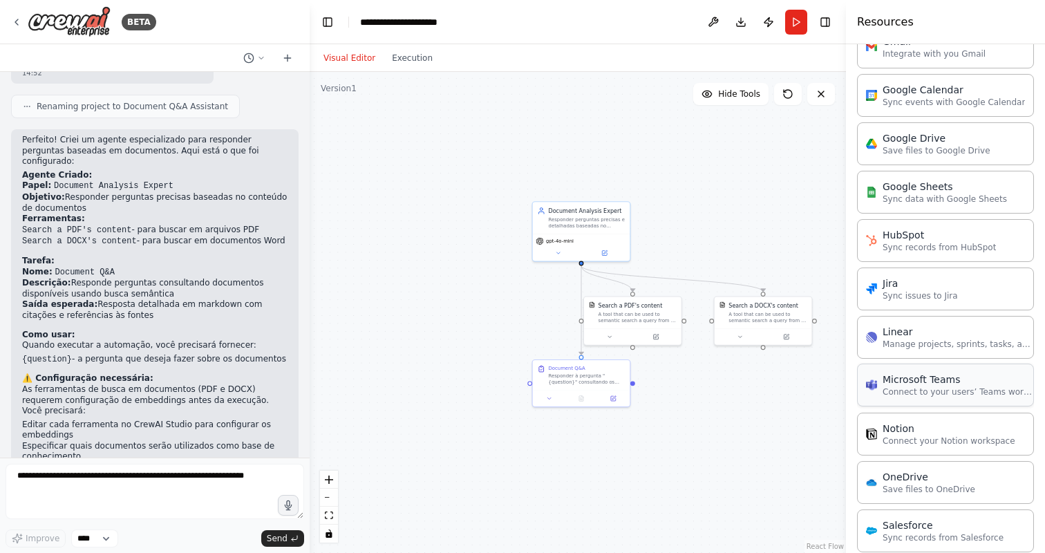
click at [916, 386] on div "Microsoft Teams" at bounding box center [958, 379] width 152 height 14
drag, startPoint x: 478, startPoint y: 244, endPoint x: 451, endPoint y: 232, distance: 29.1
click at [451, 238] on div "Connect to your users’ Teams workspaces" at bounding box center [483, 244] width 78 height 12
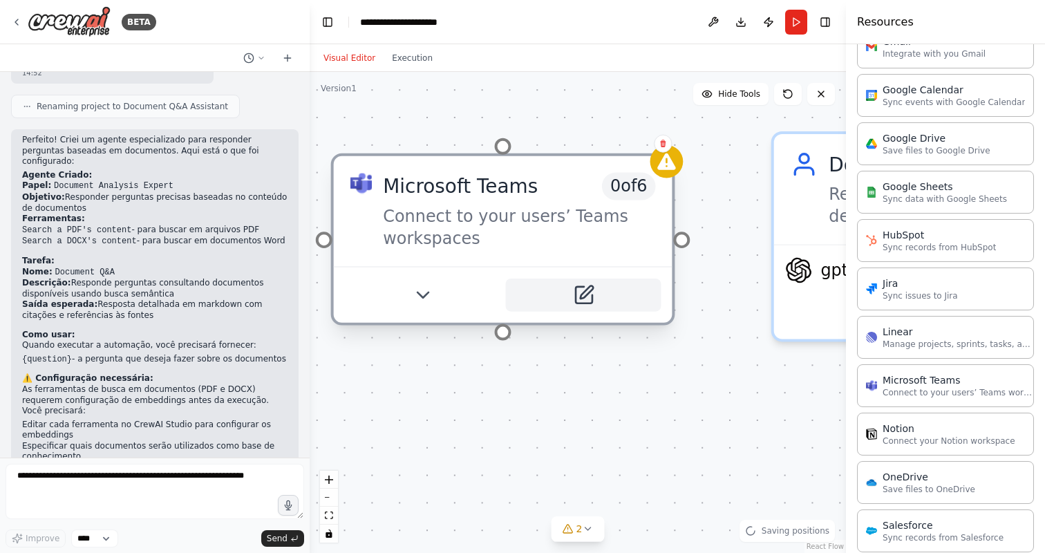
click at [587, 299] on icon at bounding box center [583, 295] width 17 height 17
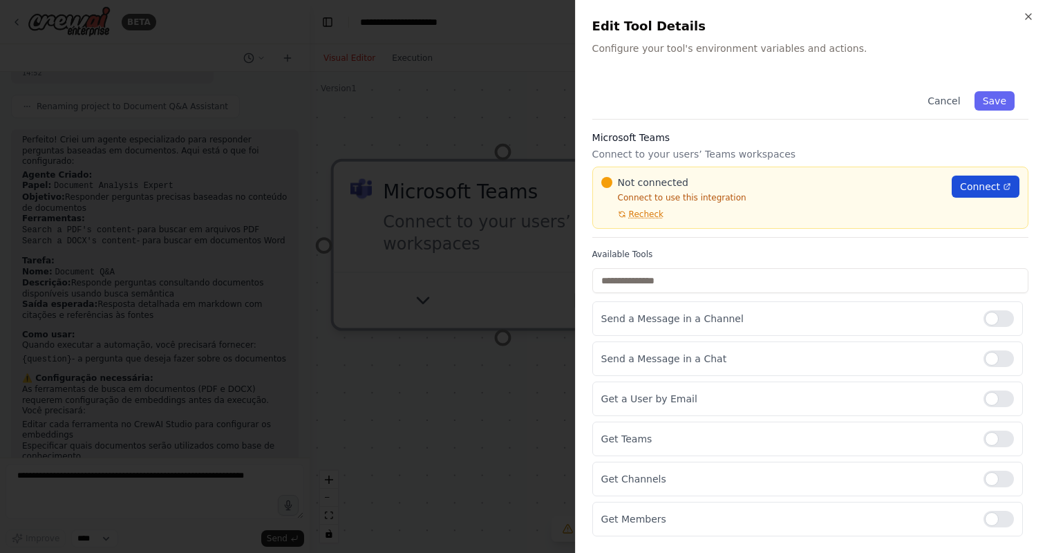
click at [977, 181] on span "Connect" at bounding box center [980, 187] width 40 height 14
click at [1029, 16] on icon "button" at bounding box center [1029, 17] width 6 height 6
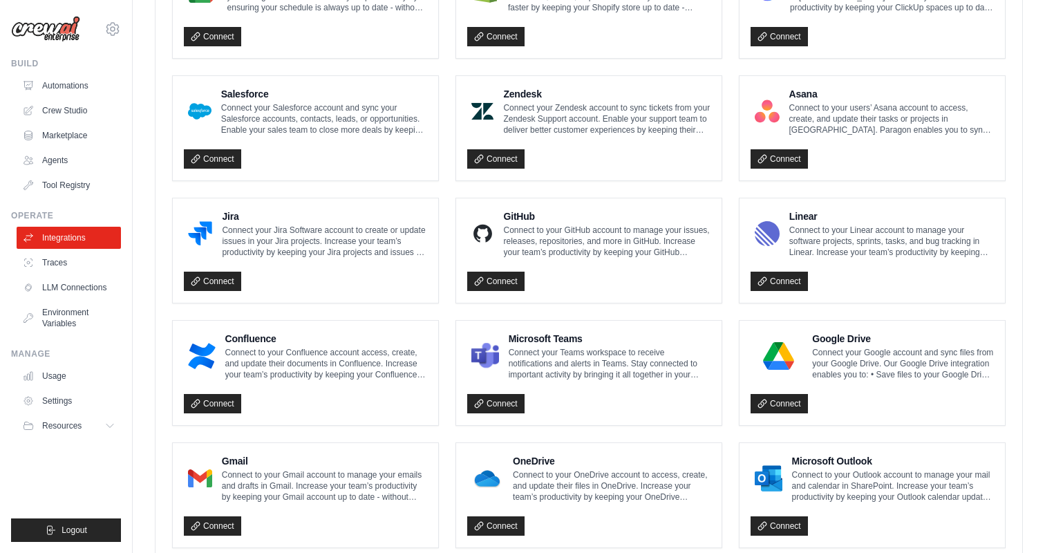
scroll to position [745, 0]
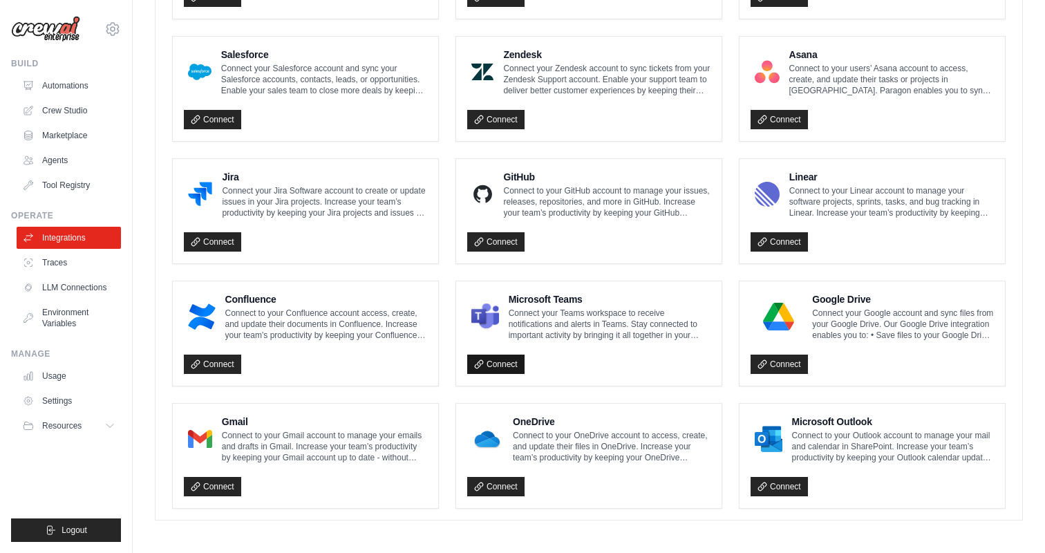
click at [508, 363] on link "Connect" at bounding box center [495, 364] width 57 height 19
click at [487, 363] on link "Connect" at bounding box center [495, 364] width 57 height 19
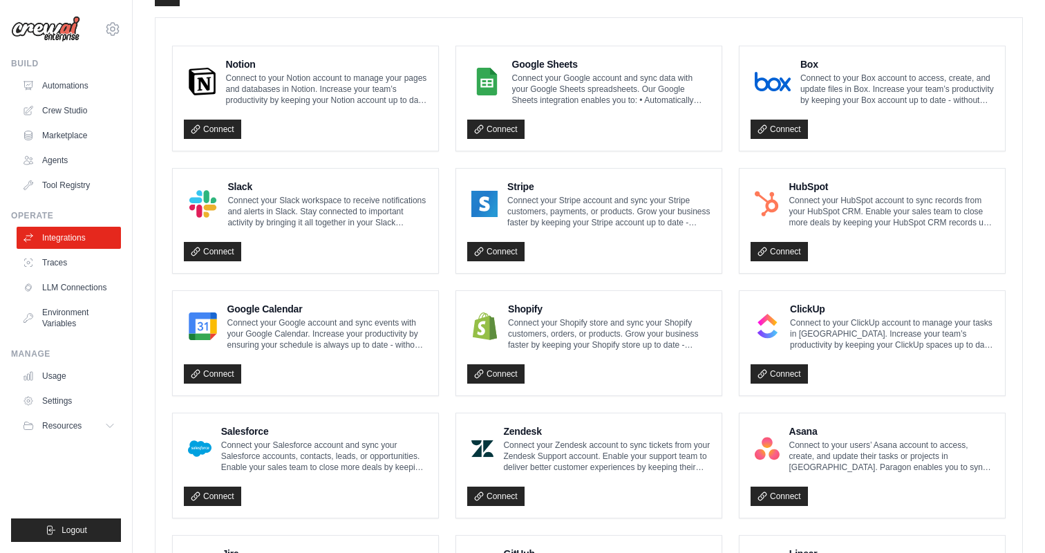
scroll to position [408, 0]
